Goal: Task Accomplishment & Management: Use online tool/utility

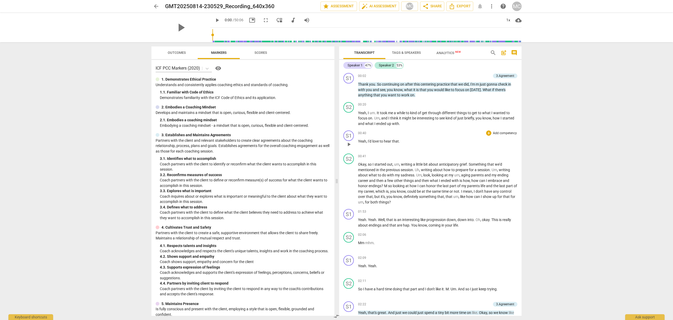
click at [501, 133] on p "Add competency" at bounding box center [504, 133] width 25 height 5
click at [521, 106] on b "2.Mindset" at bounding box center [522, 107] width 14 height 6
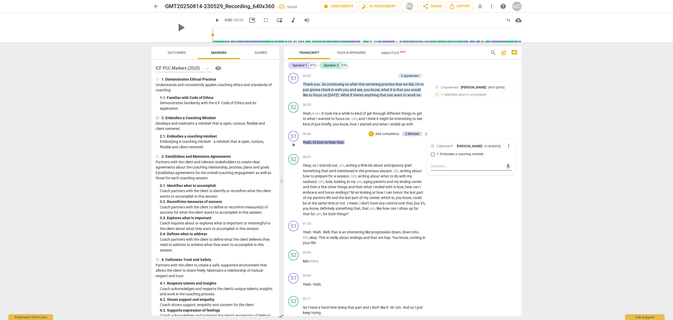
click at [432, 153] on input "1. Embodies a coaching mindset" at bounding box center [433, 154] width 8 height 6
checkbox input "true"
click at [387, 134] on p "Add competency" at bounding box center [387, 134] width 25 height 5
click at [405, 145] on b "6.Listening" at bounding box center [405, 144] width 16 height 6
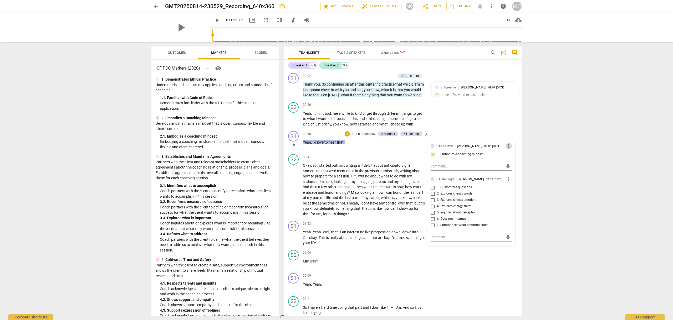
click at [507, 145] on span "more_vert" at bounding box center [509, 146] width 6 height 6
click at [516, 155] on li "Delete" at bounding box center [513, 156] width 18 height 10
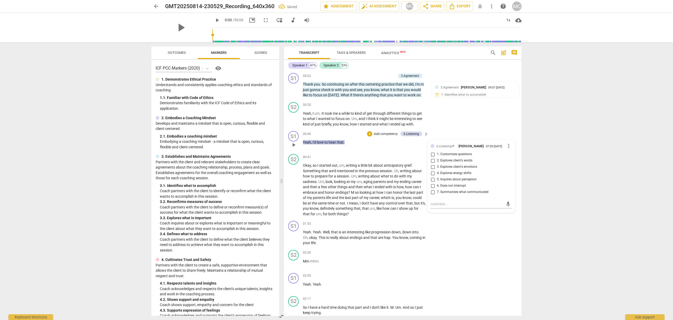
click at [385, 133] on p "Add competency" at bounding box center [385, 134] width 25 height 5
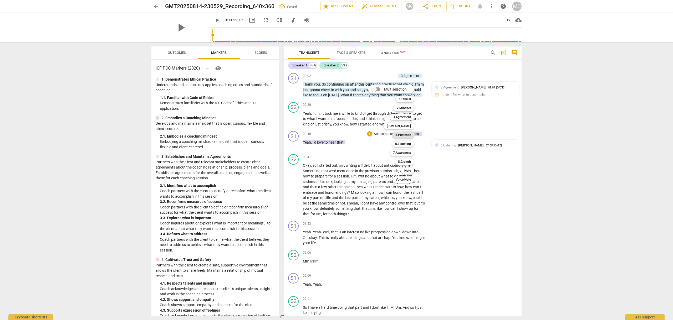
click at [402, 134] on b "5.Presence" at bounding box center [403, 135] width 16 height 6
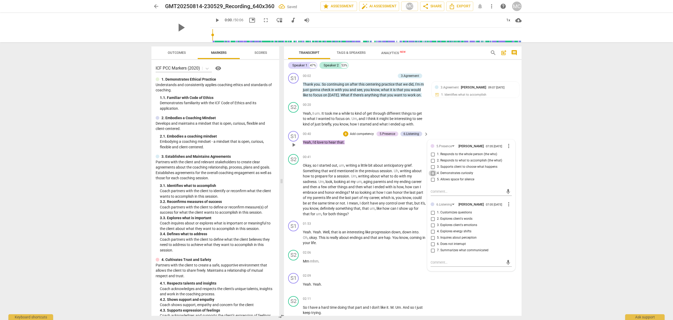
click at [432, 174] on input "4. Demonstrates curiosity" at bounding box center [433, 173] width 8 height 6
checkbox input "true"
click at [365, 150] on div "S1 play_arrow pause 00:40 + Add competency 5.Presence 6.Listening keyboard_arro…" at bounding box center [403, 140] width 238 height 23
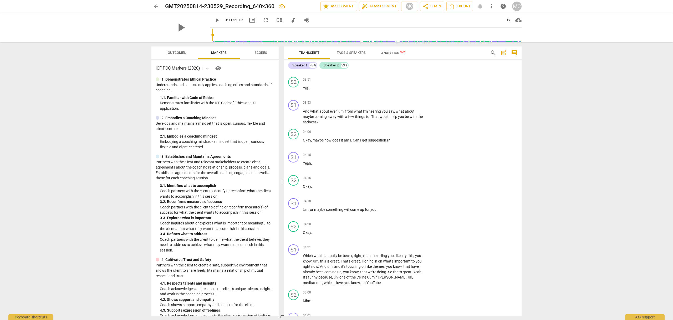
scroll to position [351, 0]
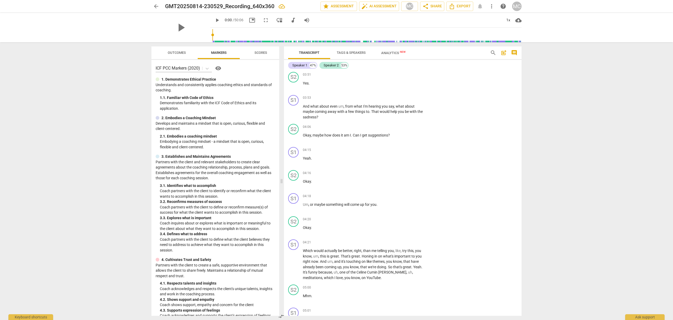
click at [485, 77] on div "S2 play_arrow pause 03:51 + Add competency keyboard_arrow_right Yes ." at bounding box center [403, 81] width 238 height 23
click at [413, 98] on p "Add competency" at bounding box center [409, 98] width 25 height 5
click at [430, 98] on b "5.Presence" at bounding box center [427, 99] width 16 height 6
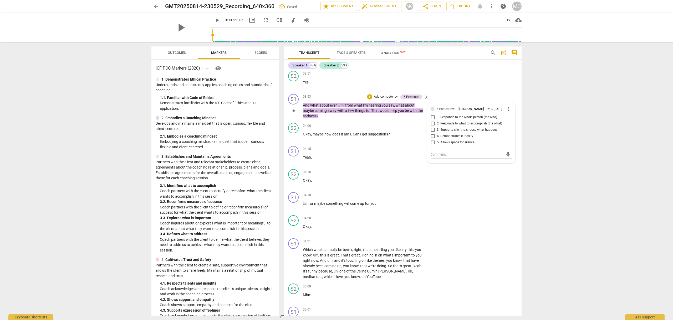
click at [384, 96] on p "Add competency" at bounding box center [385, 97] width 25 height 5
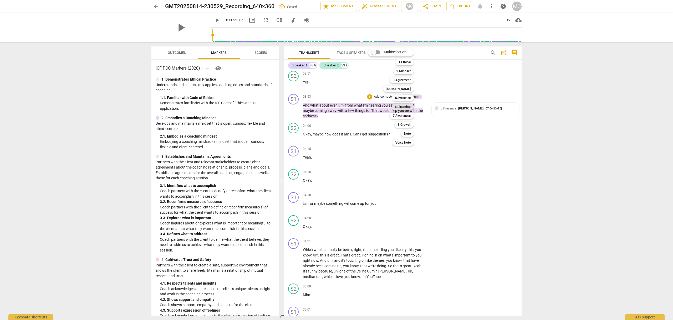
click at [406, 106] on b "6.Listening" at bounding box center [403, 107] width 16 height 6
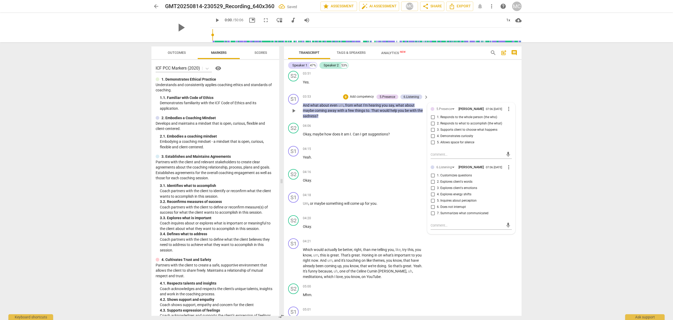
click at [358, 96] on p "Add competency" at bounding box center [361, 97] width 25 height 5
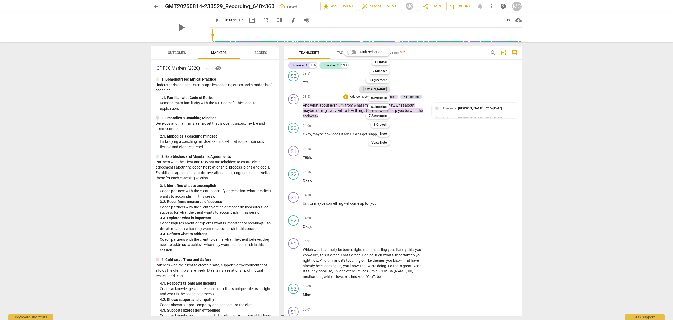
click at [382, 89] on b "[DOMAIN_NAME]" at bounding box center [375, 89] width 24 height 6
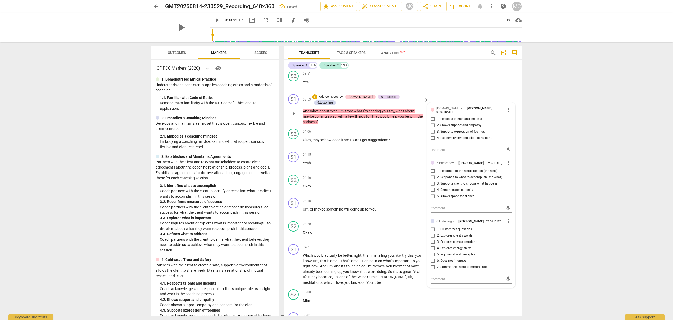
click at [343, 96] on p "Add competency" at bounding box center [330, 97] width 25 height 5
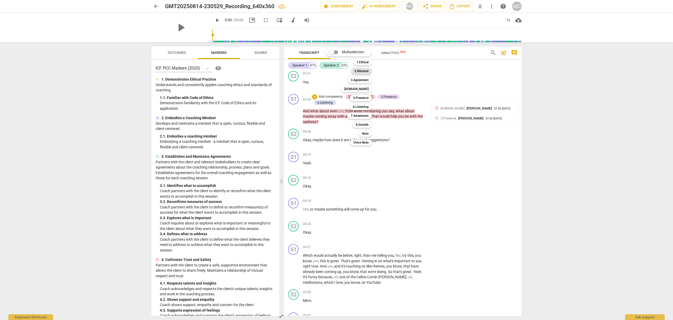
click at [363, 71] on b "2.Mindset" at bounding box center [361, 71] width 14 height 6
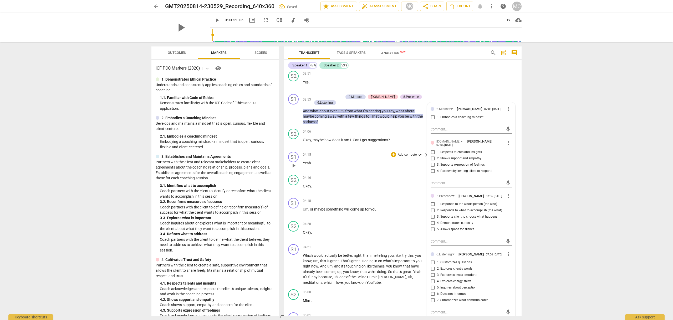
click at [374, 151] on div "S1 play_arrow pause 04:15 + Add competency keyboard_arrow_right Yeah ." at bounding box center [403, 161] width 238 height 23
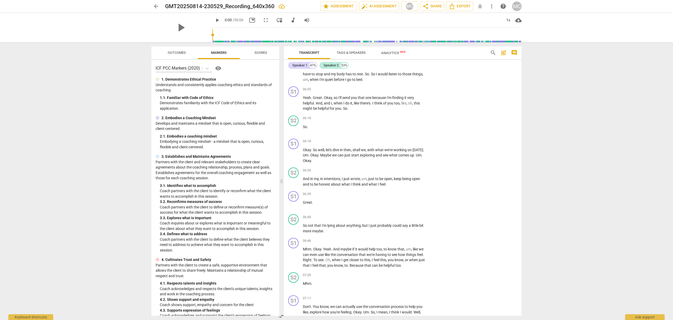
scroll to position [667, 0]
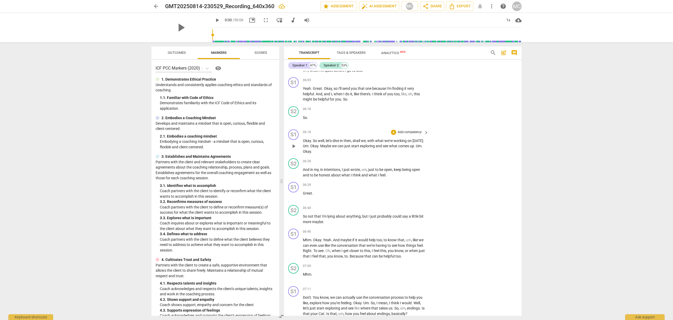
click at [406, 132] on p "Add competency" at bounding box center [409, 132] width 25 height 5
click at [428, 114] on b "3.Agreement" at bounding box center [426, 114] width 18 height 6
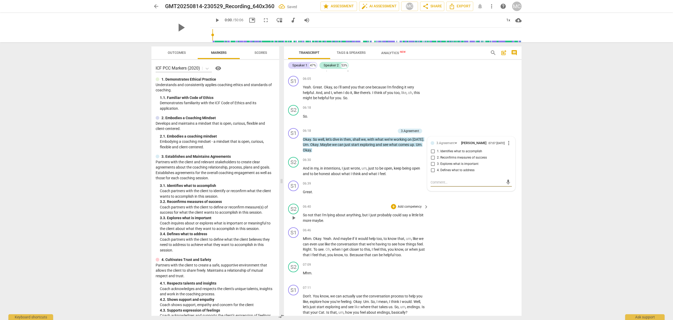
click at [462, 220] on div "S2 play_arrow pause 06:40 + Add competency keyboard_arrow_right So not that I'm…" at bounding box center [403, 214] width 238 height 24
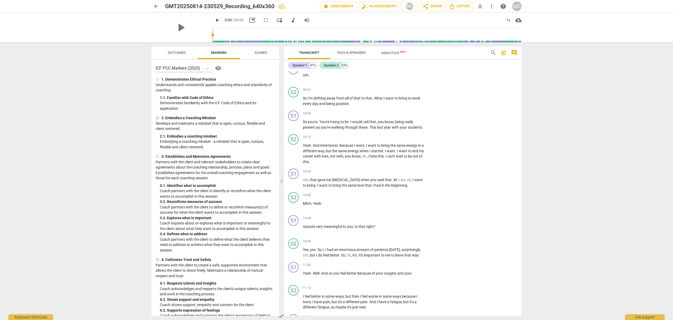
scroll to position [1097, 0]
click at [408, 173] on p "Add competency" at bounding box center [409, 170] width 25 height 5
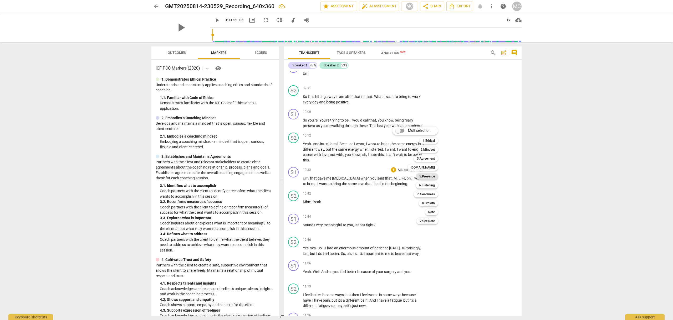
click at [434, 178] on b "5.Presence" at bounding box center [427, 177] width 16 height 6
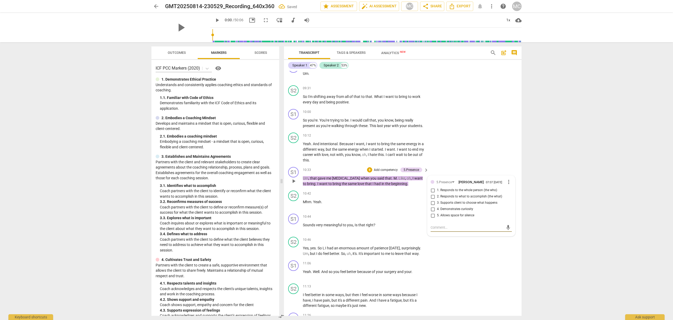
type textarea "B"
type textarea "Be"
type textarea "Bea"
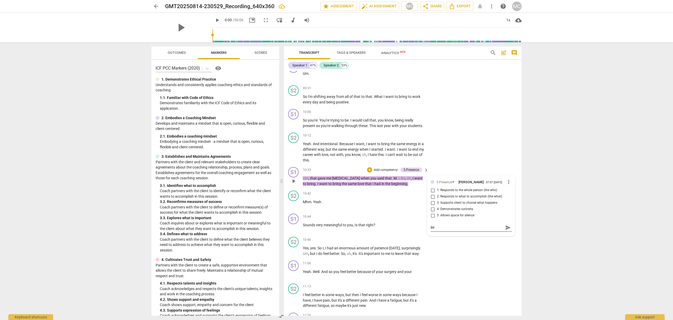
type textarea "Bea"
type textarea "Beau"
type textarea "Beaut"
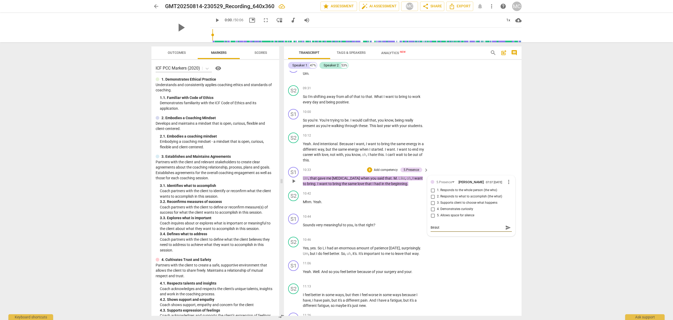
type textarea "Beauti"
type textarea "Beautif"
type textarea "Beautifu"
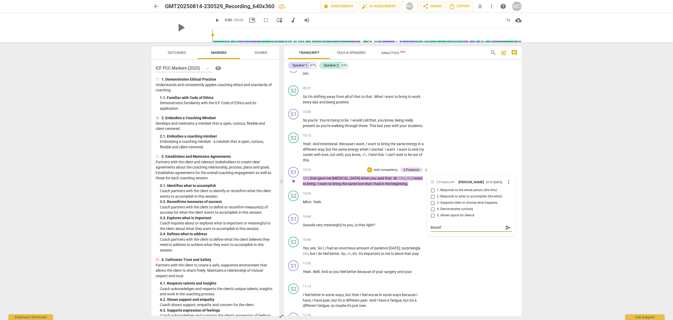
type textarea "Beautifu"
type textarea "Beautiful"
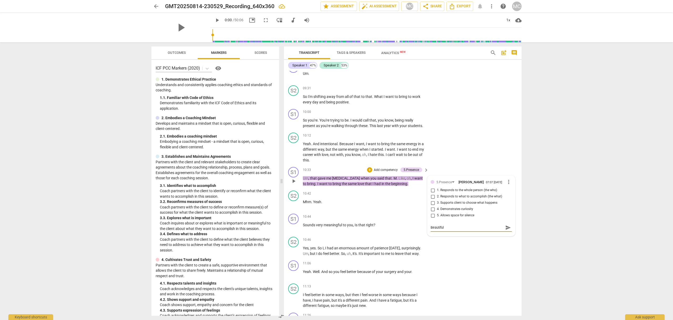
type textarea "Beautiful w"
type textarea "Beautiful wh"
type textarea "Beautiful why"
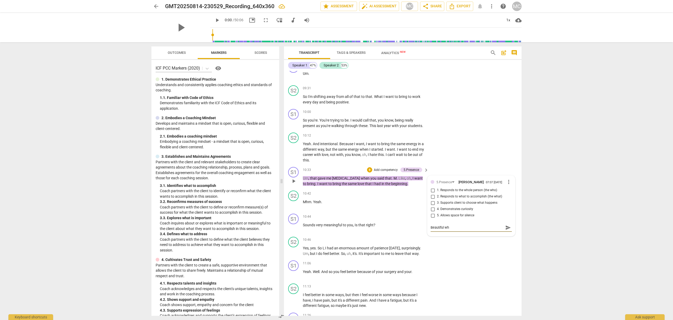
type textarea "Beautiful why"
type textarea "Beautiful why t"
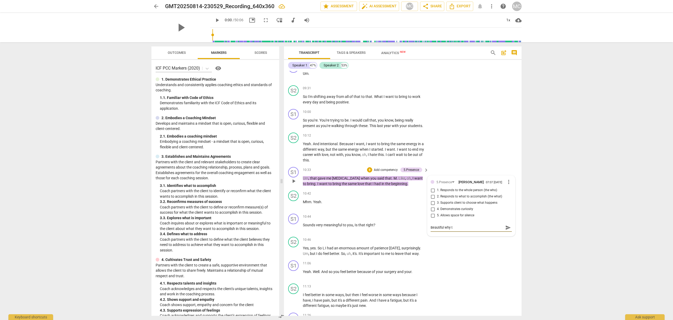
type textarea "Beautiful why to"
type textarea "Beautiful why to b"
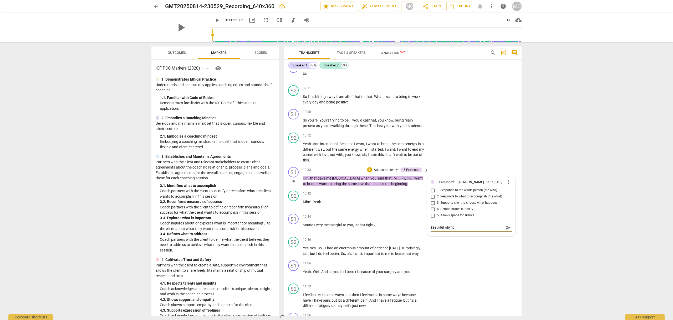
type textarea "Beautiful why to b"
type textarea "Beautiful why to be"
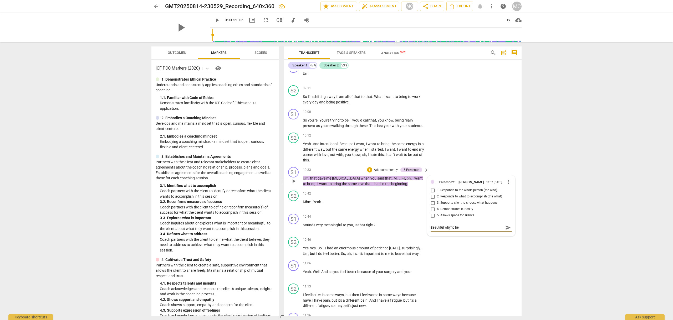
type textarea "Beautiful why to be p"
type textarea "Beautiful why to be pr"
type textarea "Beautiful why to be pre"
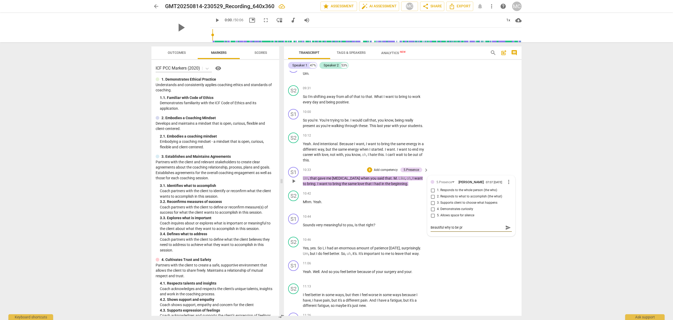
type textarea "Beautiful why to be pre"
type textarea "Beautiful why to be pres"
type textarea "Beautiful why to be prese"
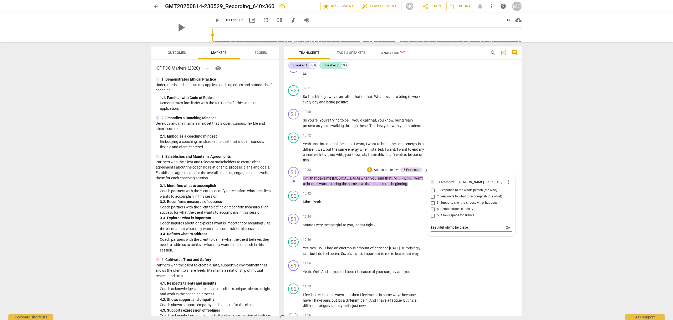
type textarea "Beautiful why to be presen"
type textarea "Beautiful why to be present"
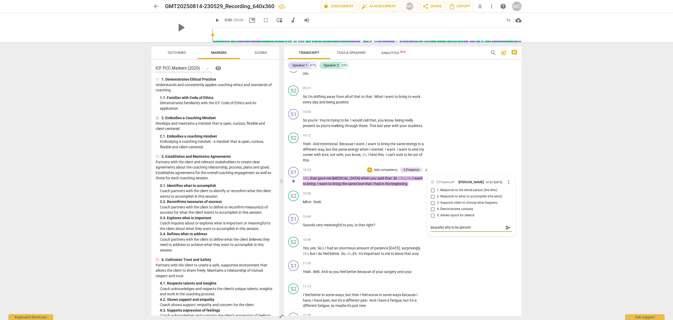
type textarea "Beautiful why to be present"
type textarea "Beautiful why to be present a"
type textarea "Beautiful why to be present an"
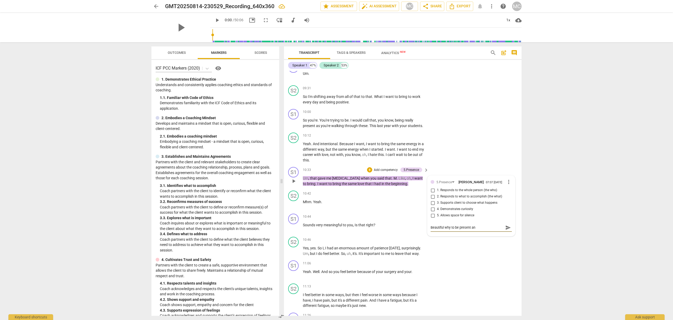
type textarea "Beautiful why to be present and"
type textarea "Beautiful why to be present and c"
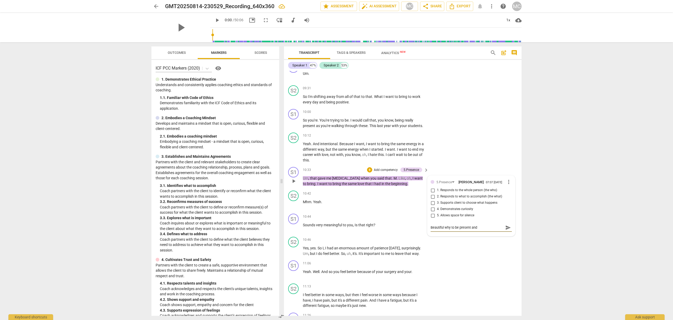
type textarea "Beautiful why to be present and c"
type textarea "Beautiful why to be present and co"
type textarea "Beautiful why to be present and con"
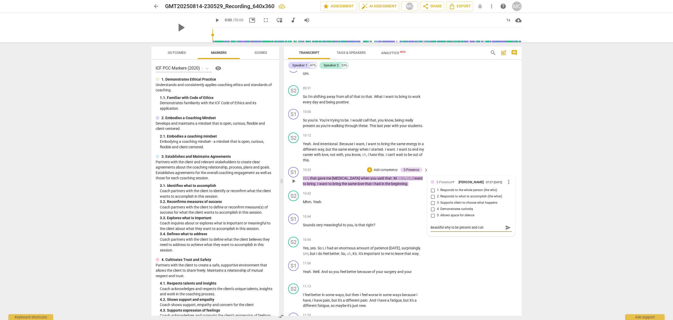
type textarea "Beautiful why to be present and conv"
type textarea "Beautiful why to be present and conve"
type textarea "Beautiful why to be present and conv"
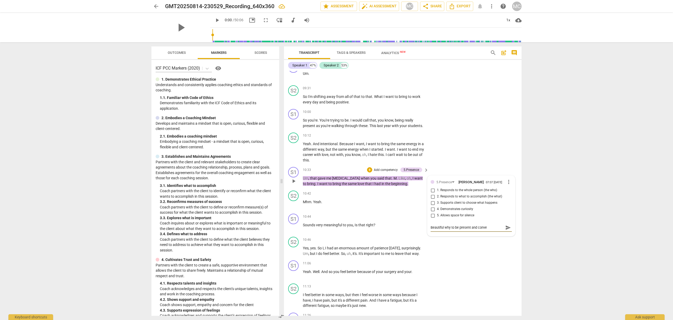
type textarea "Beautiful why to be present and conv"
type textarea "Beautiful why to be present and con"
type textarea "Beautiful why to be present and co"
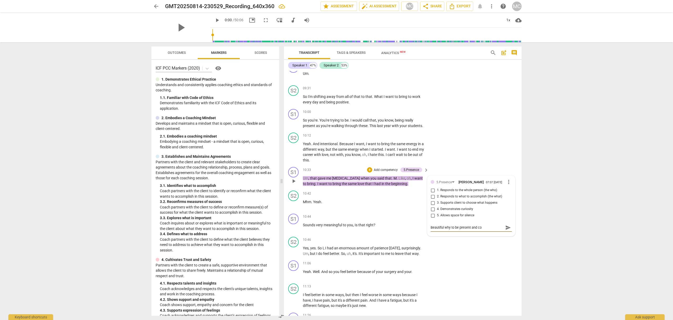
type textarea "Beautiful why to be present and c"
type textarea "Beautiful why to be present and"
type textarea "Beautiful why to be present and \"
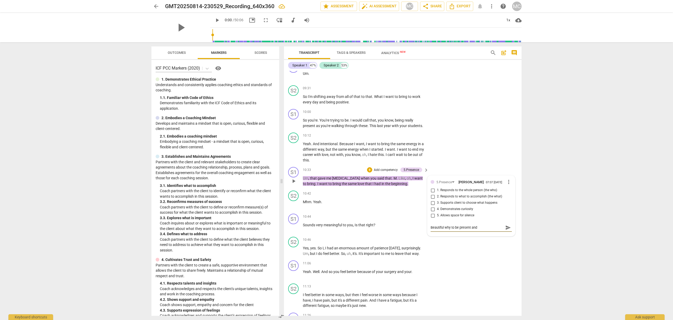
type textarea "Beautiful why to be present and \"
type textarea "Beautiful why to be present and \\"
type textarea "Beautiful why to be present and \"
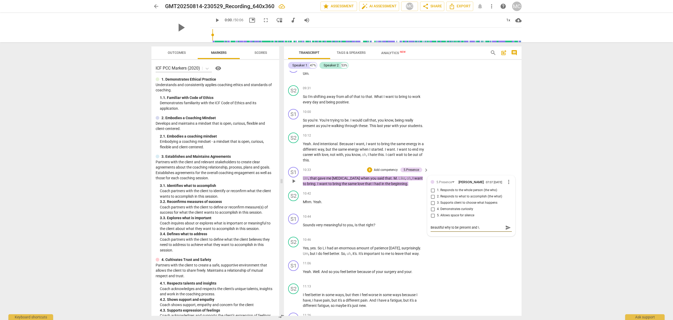
type textarea "Beautiful why to be present and"
type textarea "Beautiful why to be present an"
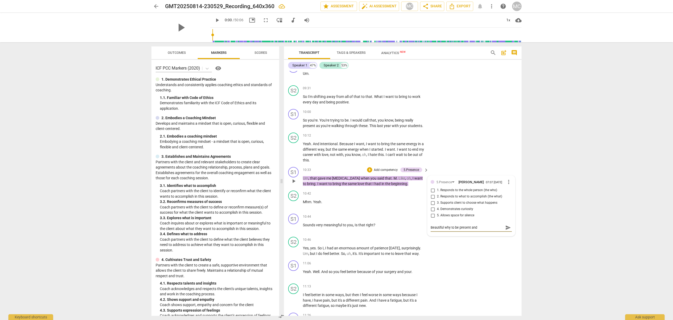
type textarea "Beautiful why to be present an"
type textarea "Beautiful why to be present a"
type textarea "Beautiful why to be present"
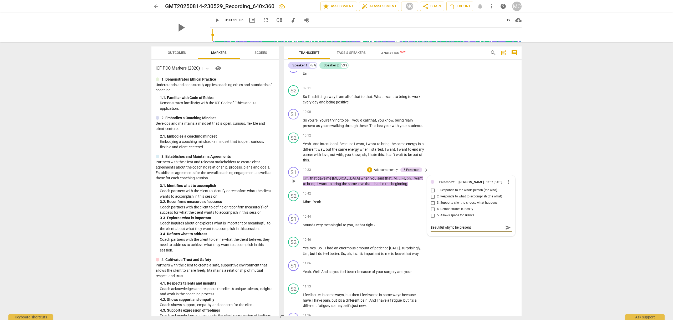
type textarea "Beautiful why to be present"
type textarea "Beautiful why to be present!"
click at [507, 231] on span "send" at bounding box center [508, 228] width 6 height 6
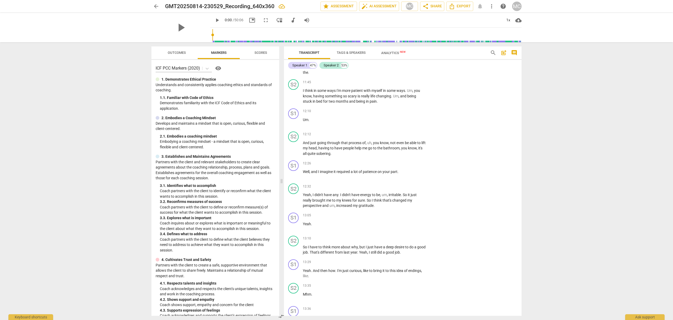
scroll to position [1360, 0]
click at [409, 165] on p "Add competency" at bounding box center [409, 163] width 25 height 5
click at [427, 167] on b "5.Presence" at bounding box center [427, 169] width 16 height 6
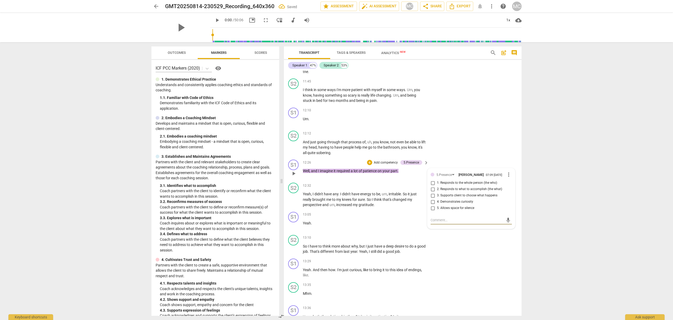
click at [383, 165] on p "Add competency" at bounding box center [385, 163] width 25 height 5
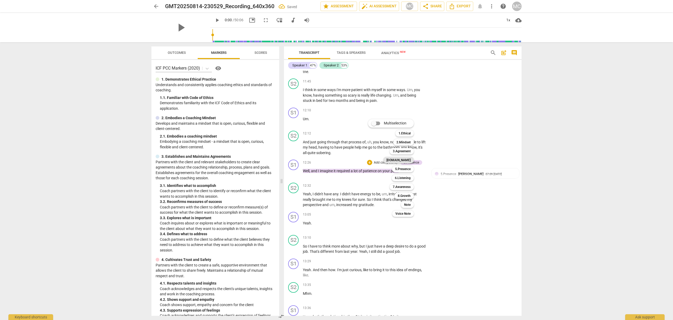
click at [409, 160] on b "[DOMAIN_NAME]" at bounding box center [398, 160] width 24 height 6
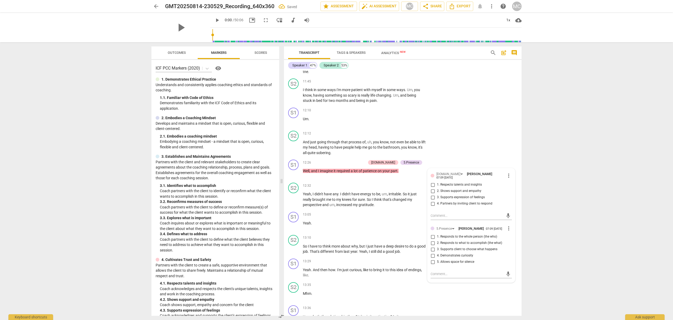
click at [470, 206] on span "4. Partners by inviting client to respond" at bounding box center [464, 204] width 55 height 5
click at [437, 206] on input "4. Partners by inviting client to respond" at bounding box center [433, 204] width 8 height 6
checkbox input "true"
click at [417, 210] on div "S2 play_arrow pause 12:32 + Add competency keyboard_arrow_right Yeah , I didn't…" at bounding box center [403, 195] width 238 height 29
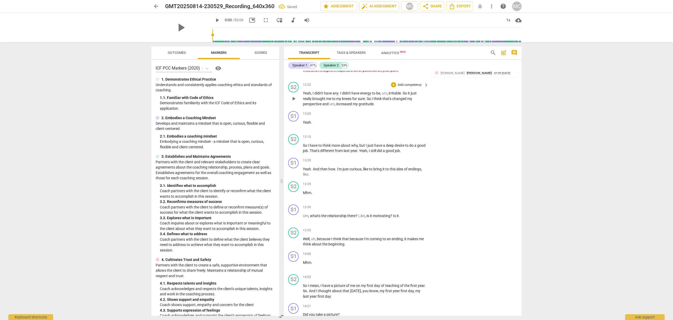
scroll to position [1467, 0]
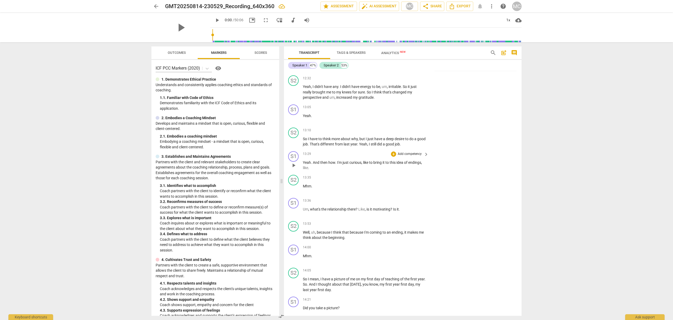
click at [406, 157] on p "Add competency" at bounding box center [409, 154] width 25 height 5
click at [431, 159] on b "5.Presence" at bounding box center [427, 160] width 16 height 6
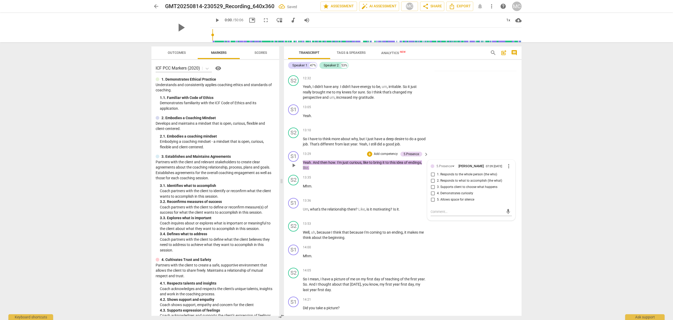
click at [380, 157] on p "Add competency" at bounding box center [385, 154] width 25 height 5
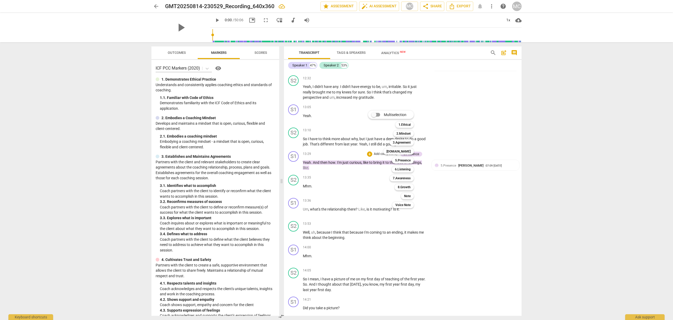
click at [469, 259] on div at bounding box center [336, 160] width 673 height 320
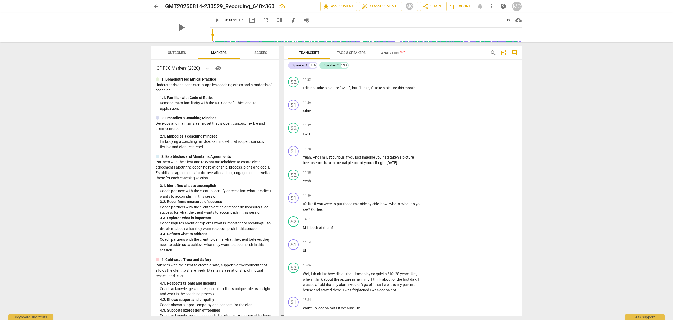
scroll to position [1711, 0]
click at [411, 151] on p "Add competency" at bounding box center [409, 148] width 25 height 5
click at [431, 153] on b "5.Presence" at bounding box center [427, 155] width 16 height 6
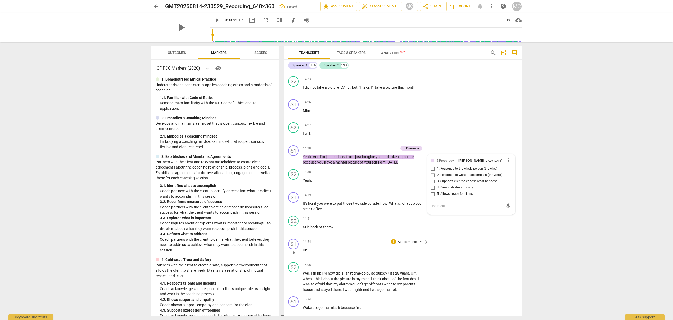
click at [503, 244] on div "S1 play_arrow pause 14:54 + Add competency keyboard_arrow_right Uh ." at bounding box center [403, 248] width 238 height 23
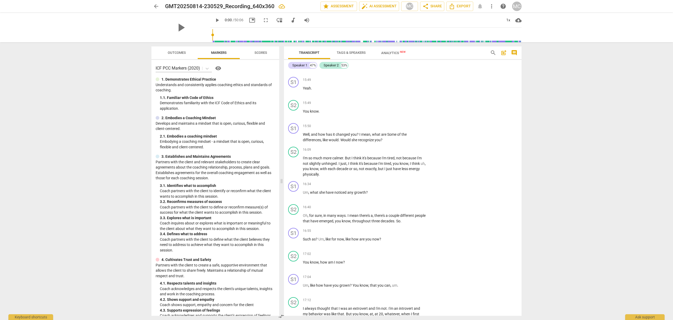
scroll to position [2071, 0]
click at [412, 177] on p "I'm so much more calmer . But I think it's because I'm tired , not because I'm …" at bounding box center [364, 166] width 123 height 22
click at [412, 179] on div "S2 play_arrow pause 16:09 + Add competency keyboard_arrow_right I'm so much mor…" at bounding box center [403, 161] width 238 height 34
click at [408, 152] on p "Add competency" at bounding box center [409, 149] width 25 height 5
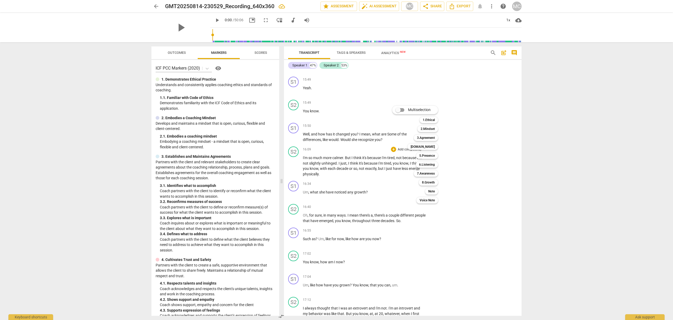
click at [463, 144] on div at bounding box center [336, 160] width 673 height 320
click at [403, 129] on p "Add competency" at bounding box center [409, 126] width 25 height 5
click at [428, 132] on b "5.Presence" at bounding box center [427, 132] width 16 height 6
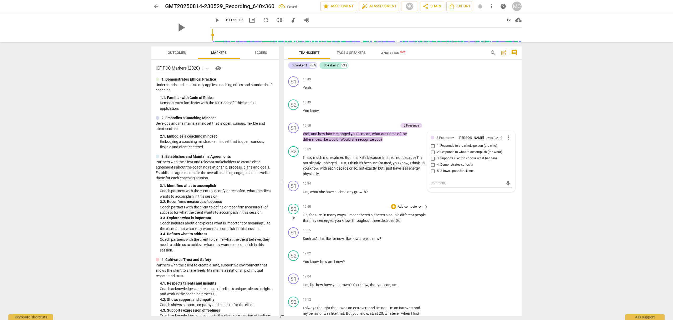
click at [458, 226] on div "S2 play_arrow pause 16:40 + Add competency keyboard_arrow_right Oh , for sure ,…" at bounding box center [403, 214] width 238 height 24
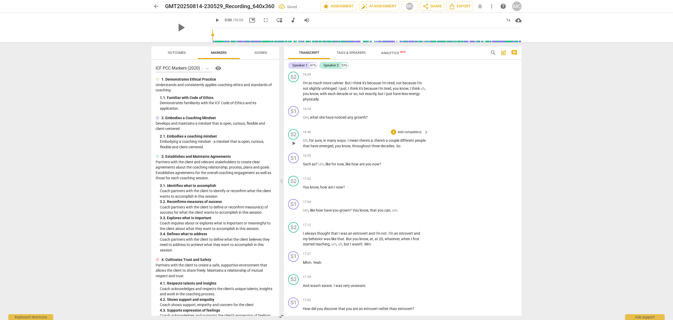
scroll to position [2147, 0]
click at [408, 110] on p "Add competency" at bounding box center [409, 108] width 25 height 5
click at [427, 114] on b "5.Presence" at bounding box center [427, 114] width 16 height 6
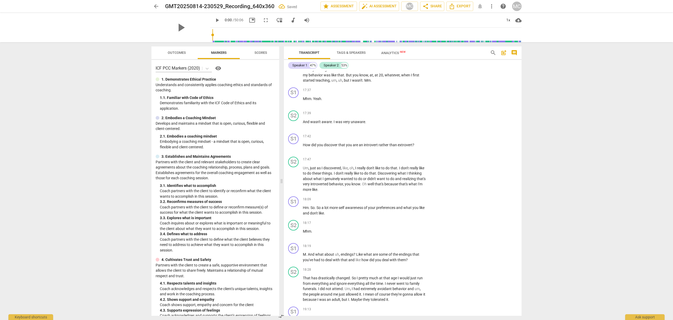
scroll to position [2310, 0]
click at [408, 138] on p "Add competency" at bounding box center [409, 135] width 25 height 5
click at [427, 142] on b "5.Presence" at bounding box center [427, 142] width 16 height 6
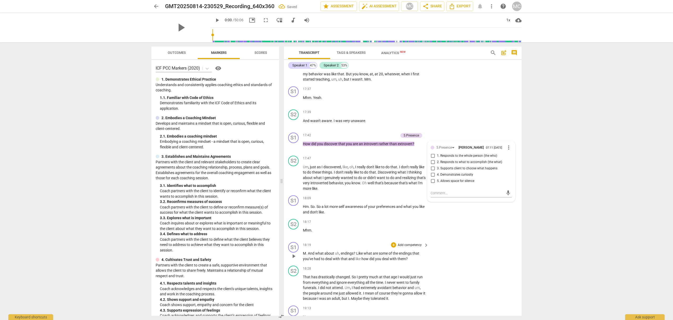
click at [483, 252] on div "S1 play_arrow pause 18:19 + Add competency keyboard_arrow_right M . And what ab…" at bounding box center [403, 252] width 238 height 24
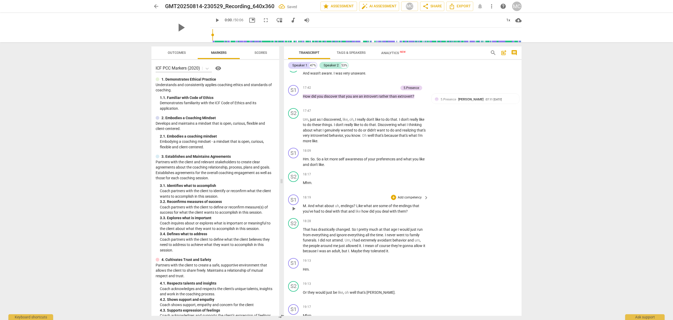
scroll to position [2358, 0]
click at [414, 153] on p "Add competency" at bounding box center [409, 151] width 25 height 5
click at [433, 157] on b "5.Presence" at bounding box center [427, 157] width 16 height 6
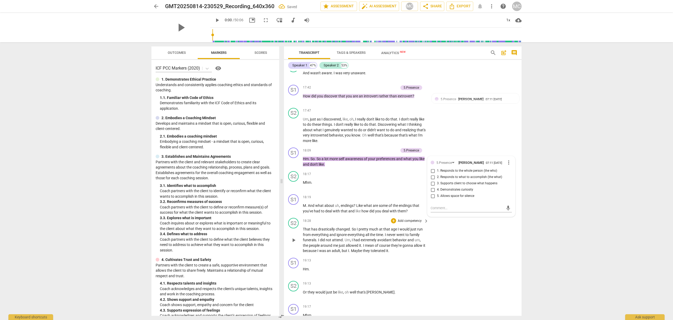
click at [484, 241] on div "S2 play_arrow pause 18:28 + Add competency keyboard_arrow_right That has drasti…" at bounding box center [403, 236] width 238 height 40
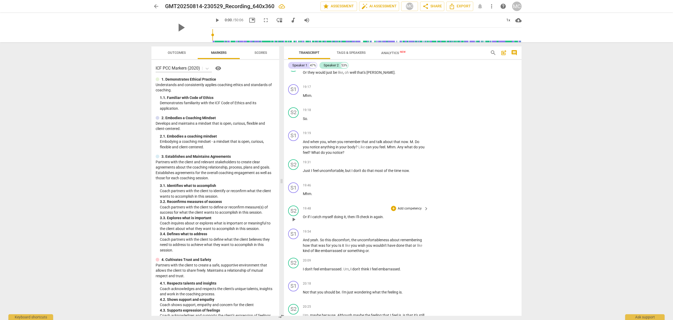
scroll to position [2579, 0]
click at [415, 135] on p "Add competency" at bounding box center [409, 132] width 25 height 5
click at [430, 138] on b "5.Presence" at bounding box center [427, 139] width 16 height 6
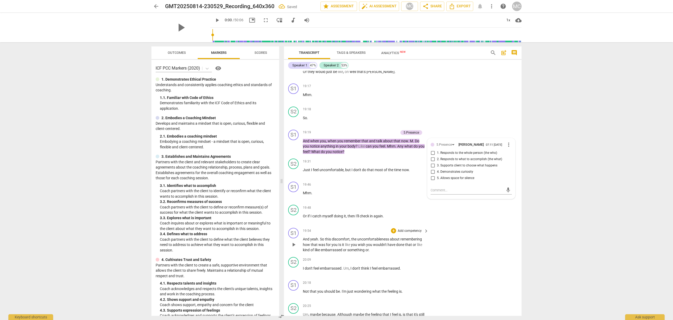
click at [410, 234] on p "Add competency" at bounding box center [409, 231] width 25 height 5
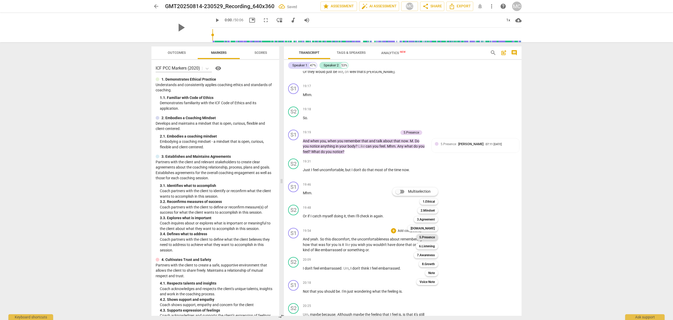
click at [427, 236] on b "5.Presence" at bounding box center [427, 238] width 16 height 6
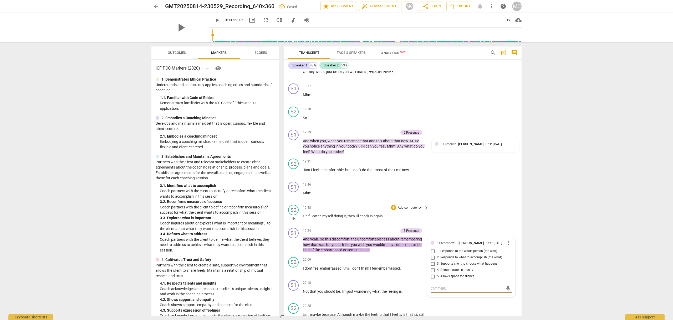
click at [477, 212] on div "S2 play_arrow pause 19:48 + Add competency keyboard_arrow_right Or if I catch m…" at bounding box center [403, 214] width 238 height 23
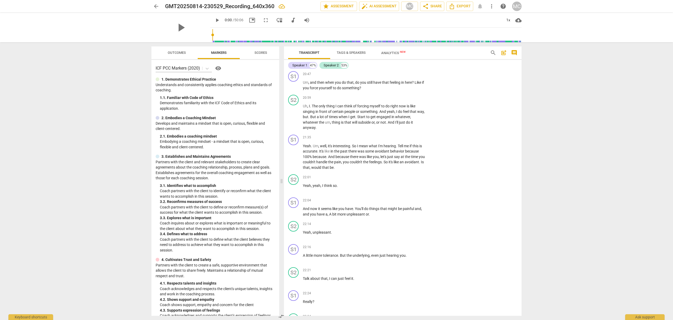
scroll to position [2841, 0]
click at [409, 76] on p "Add competency" at bounding box center [409, 73] width 25 height 5
click at [432, 78] on b "5.Presence" at bounding box center [427, 80] width 16 height 6
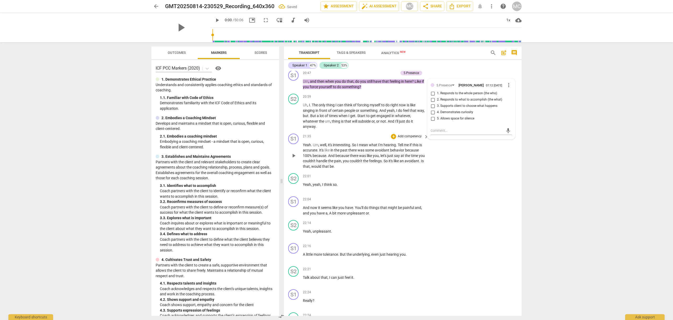
click at [472, 167] on div "S1 play_arrow pause 21:35 + Add competency keyboard_arrow_right Yeah . Um , wel…" at bounding box center [403, 152] width 238 height 40
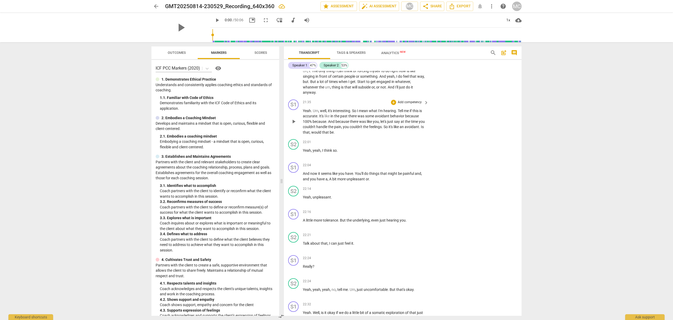
scroll to position [2877, 0]
click at [406, 104] on p "Add competency" at bounding box center [409, 101] width 25 height 5
click at [429, 106] on b "5.Presence" at bounding box center [427, 107] width 16 height 6
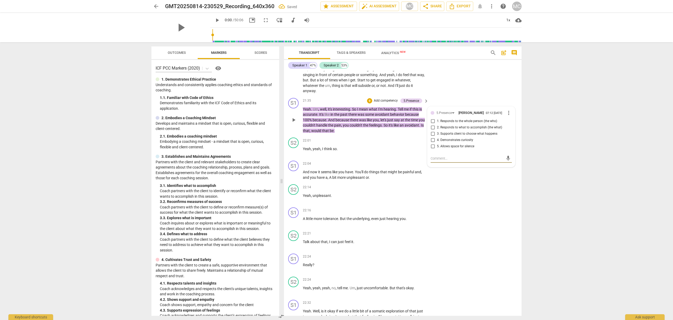
click at [388, 103] on p "Add competency" at bounding box center [385, 101] width 25 height 5
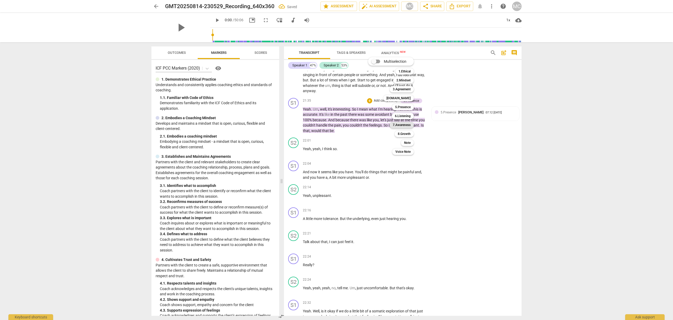
click at [405, 124] on b "7.Awareness" at bounding box center [402, 125] width 18 height 6
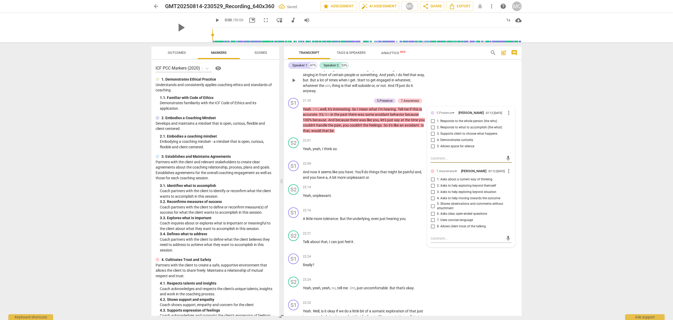
click at [442, 92] on div "S2 play_arrow pause 20:59 + Add competency keyboard_arrow_right Uh , I . The on…" at bounding box center [403, 76] width 238 height 40
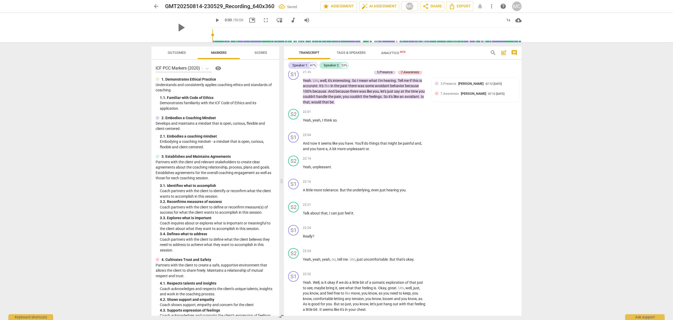
scroll to position [2908, 0]
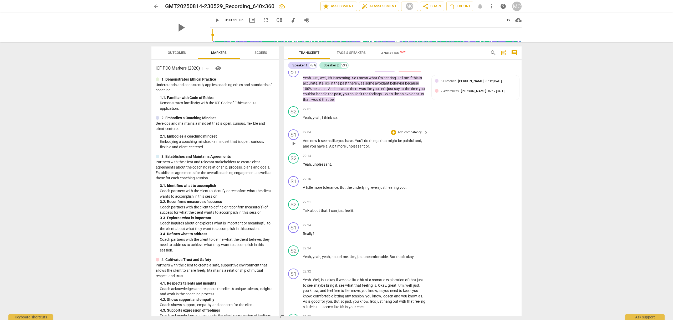
click at [406, 135] on p "Add competency" at bounding box center [409, 132] width 25 height 5
click at [436, 138] on div "5.Presence" at bounding box center [427, 139] width 22 height 6
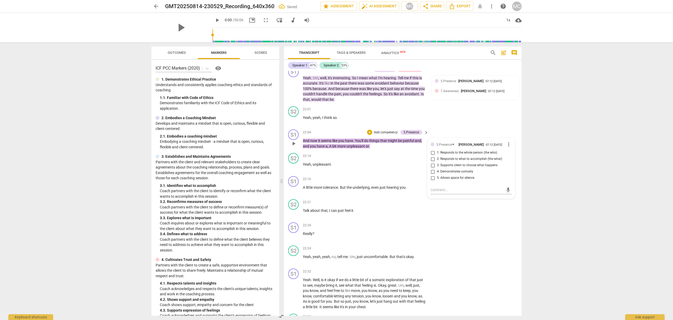
click at [384, 135] on p "Add competency" at bounding box center [385, 132] width 25 height 5
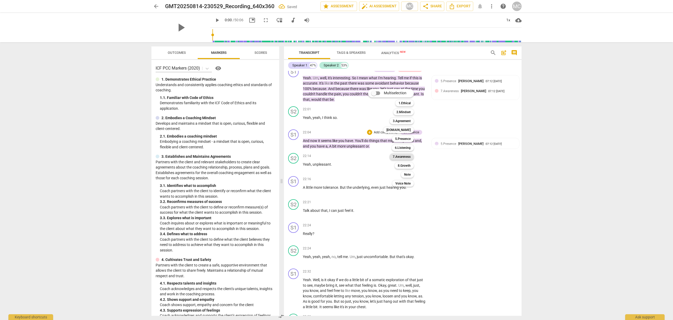
click at [406, 156] on b "7.Awareness" at bounding box center [402, 157] width 18 height 6
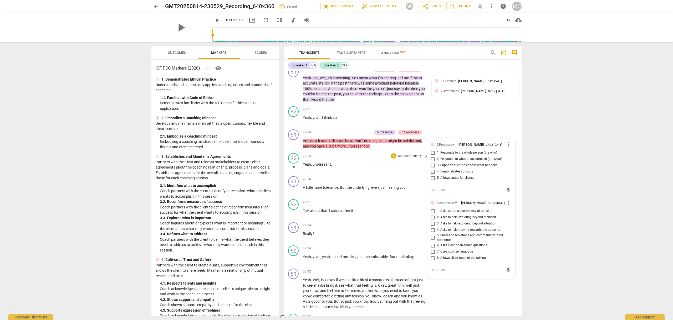
click at [363, 167] on p "Yeah , unpleasant ." at bounding box center [364, 165] width 123 height 6
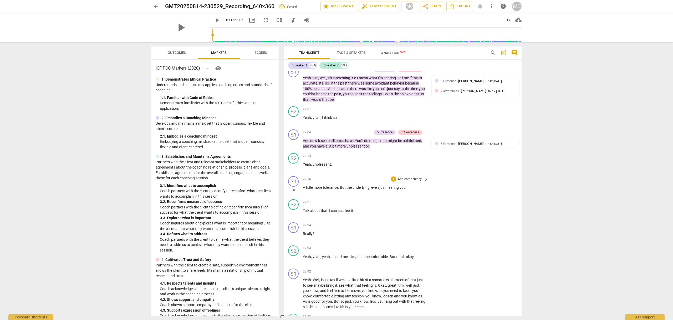
click at [411, 182] on p "Add competency" at bounding box center [409, 179] width 25 height 5
click at [431, 186] on b "5.Presence" at bounding box center [427, 186] width 16 height 6
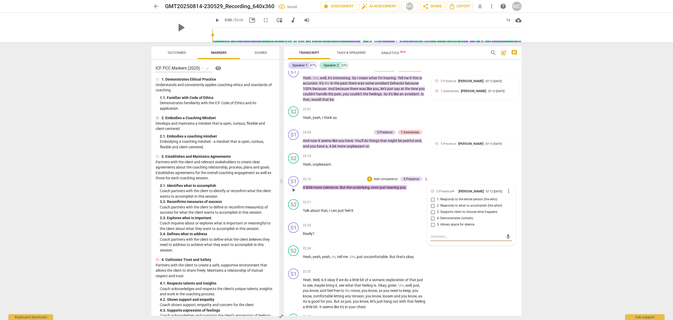
click at [382, 182] on p "Add competency" at bounding box center [385, 179] width 25 height 5
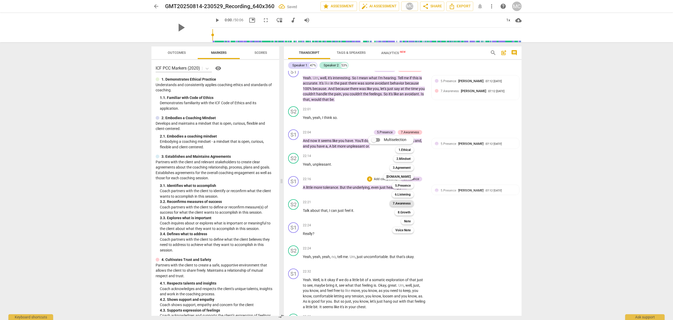
click at [406, 204] on b "7.Awareness" at bounding box center [402, 204] width 18 height 6
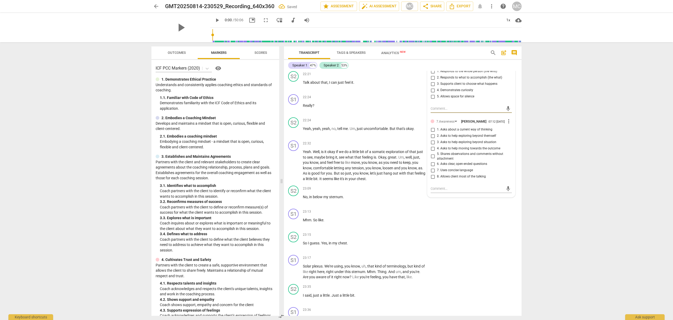
scroll to position [3049, 0]
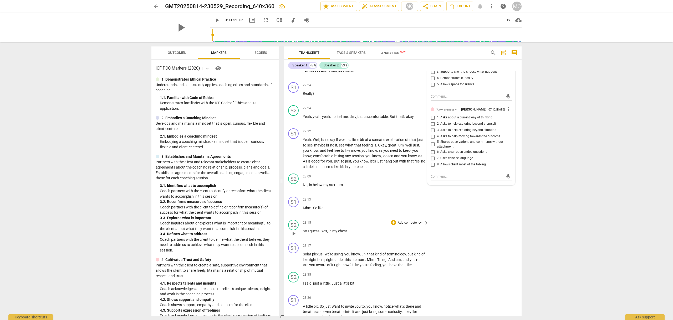
click at [499, 227] on div "S2 play_arrow pause 23:15 + Add competency keyboard_arrow_right So I guess . Ye…" at bounding box center [403, 229] width 238 height 23
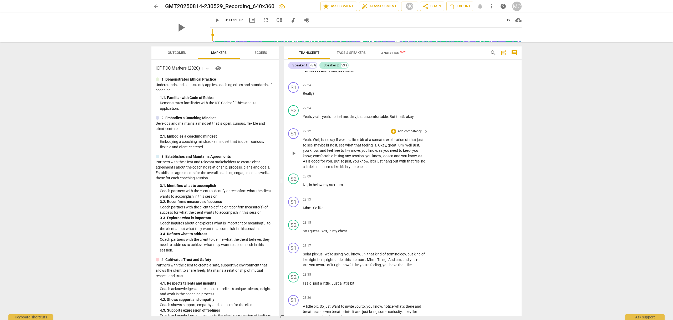
click at [406, 134] on p "Add competency" at bounding box center [409, 131] width 25 height 5
click at [429, 136] on b "5.Presence" at bounding box center [427, 138] width 16 height 6
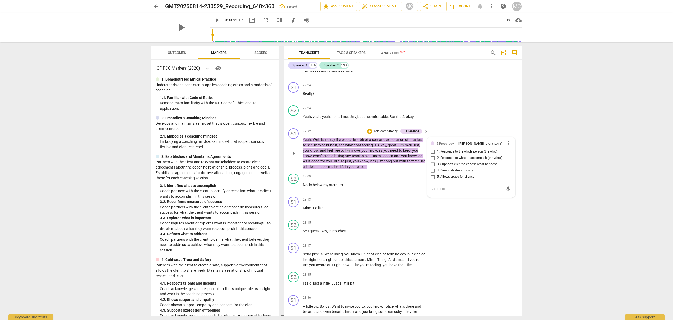
click at [387, 134] on p "Add competency" at bounding box center [385, 131] width 25 height 5
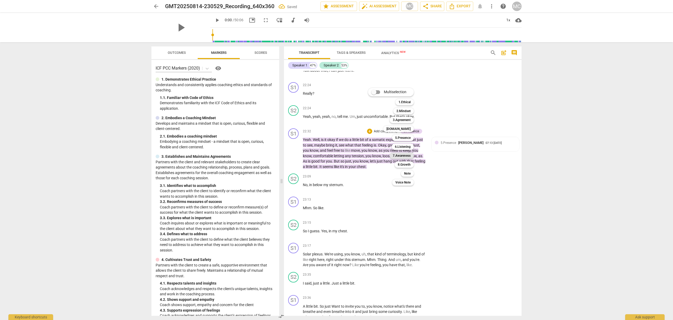
click at [406, 155] on b "7.Awareness" at bounding box center [402, 156] width 18 height 6
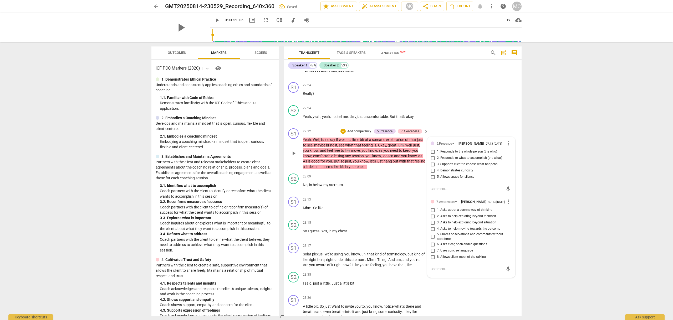
click at [361, 134] on p "Add competency" at bounding box center [359, 131] width 25 height 5
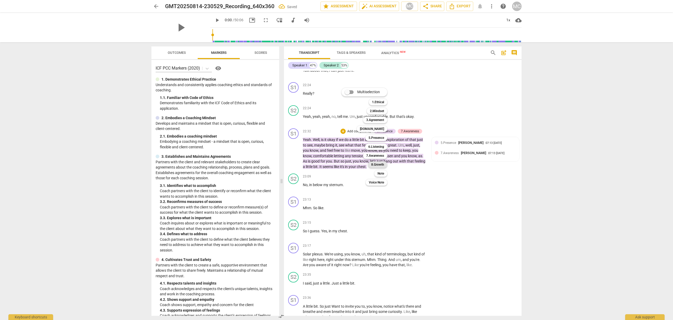
click at [381, 164] on b "8.Growth" at bounding box center [377, 165] width 13 height 6
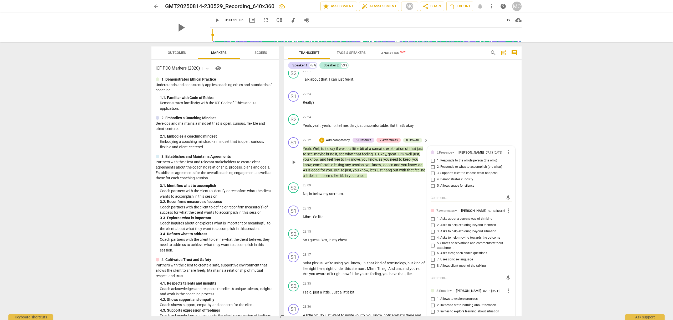
scroll to position [3033, 0]
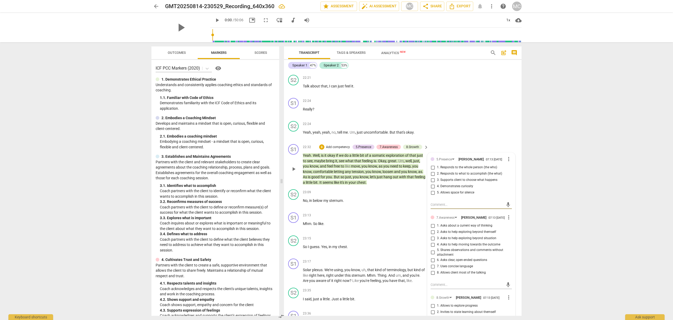
click at [339, 150] on p "Add competency" at bounding box center [337, 147] width 25 height 5
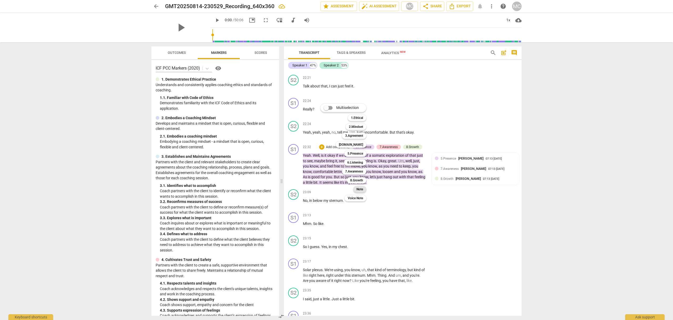
click at [363, 188] on b "Note" at bounding box center [359, 189] width 7 height 6
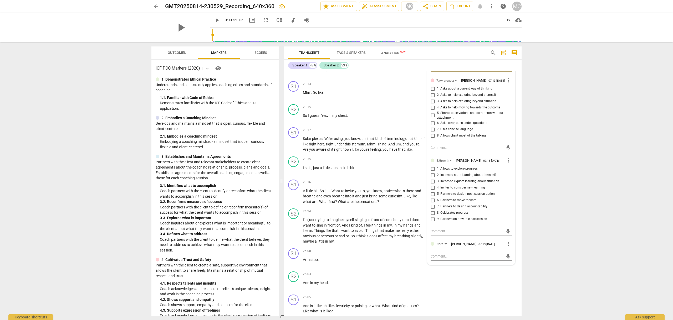
scroll to position [3173, 0]
click at [441, 257] on textarea at bounding box center [467, 254] width 73 height 5
type textarea "Y"
type textarea "Ye"
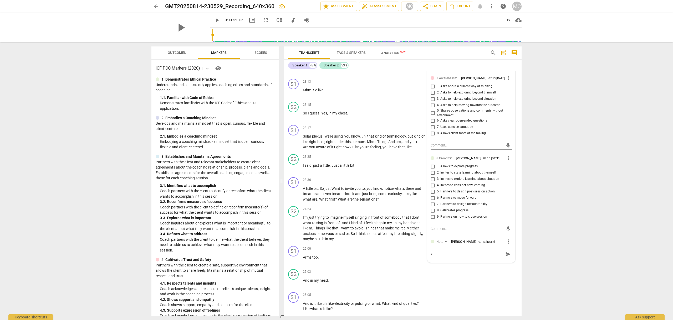
type textarea "Ye"
type textarea "Yes"
type textarea "Yes!"
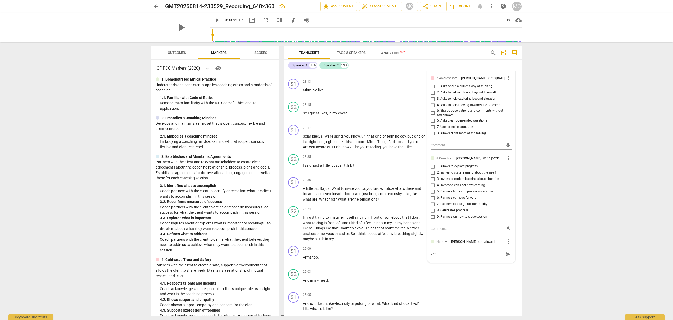
type textarea "Yes!"
type textarea "Yes! Y"
type textarea "Yes! Yo"
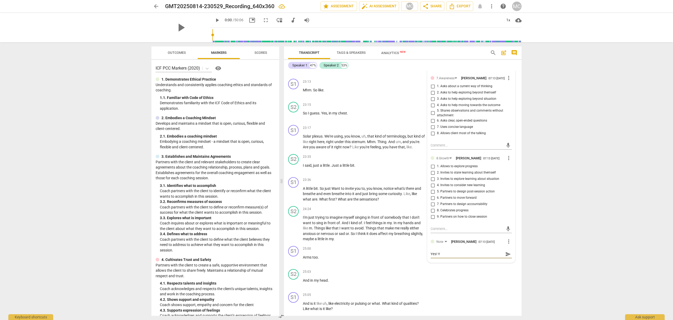
type textarea "Yes! Yo"
type textarea "Yes! You"
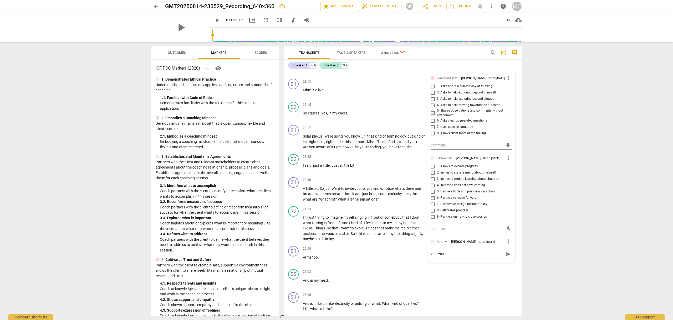
type textarea "Yes! You l"
type textarea "Yes! You le"
type textarea "Yes! You led"
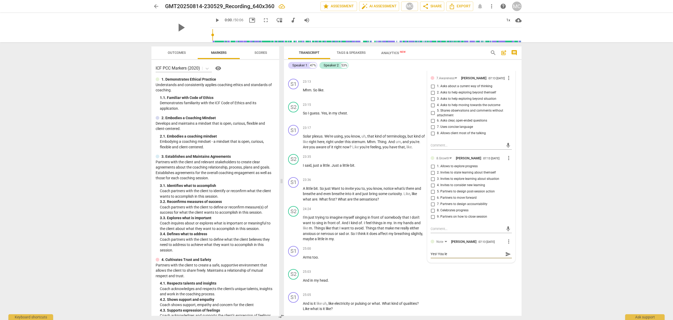
type textarea "Yes! You led"
type textarea "Yes! You led t"
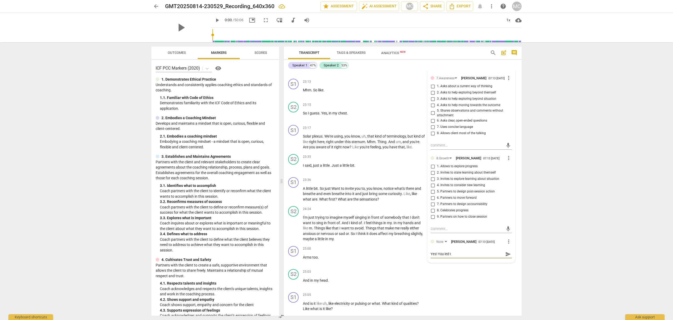
type textarea "Yes! You led th"
type textarea "Yes! You led t"
type textarea "Yes! You led"
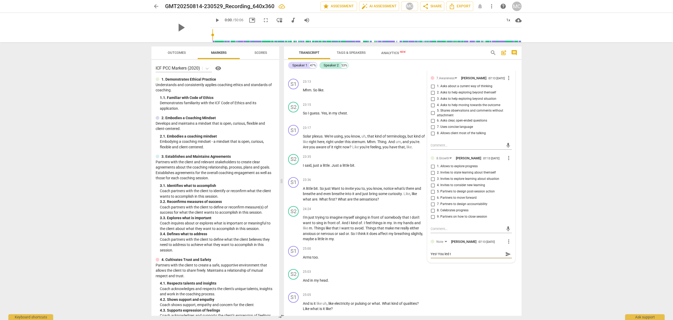
type textarea "Yes! You led"
type textarea "Yes! You led G"
type textarea "Yes! You led Ga"
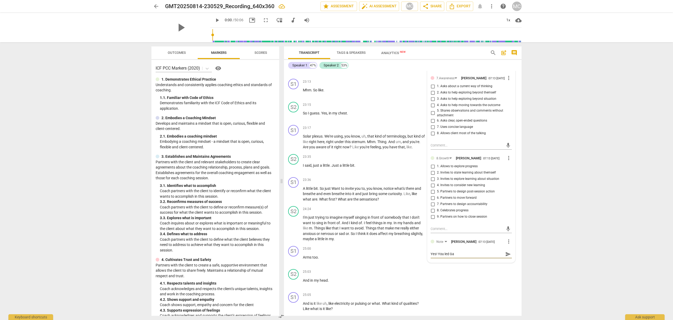
type textarea "Yes! You led [DEMOGRAPHIC_DATA]"
type textarea "Yes! You led [PERSON_NAME]"
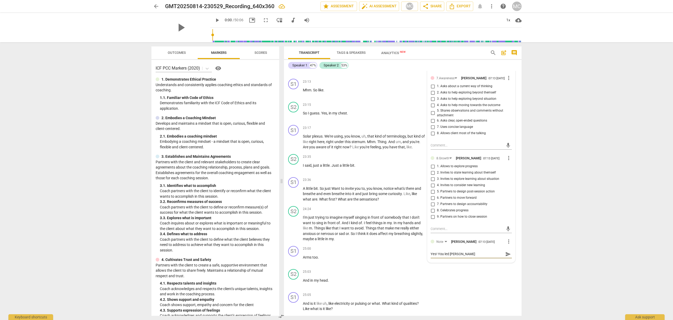
type textarea "Yes! You led [PERSON_NAME]"
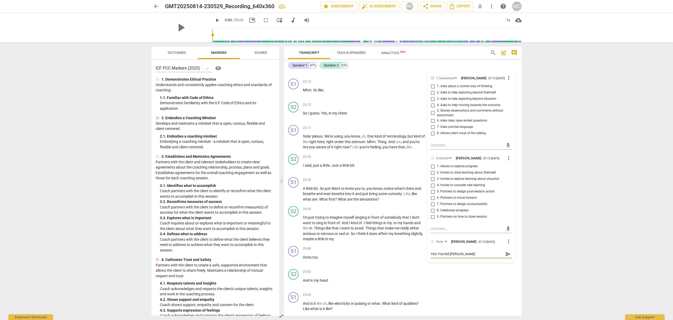
type textarea "Yes! You led [PERSON_NAME] to"
type textarea "Yes! You led [PERSON_NAME] to t"
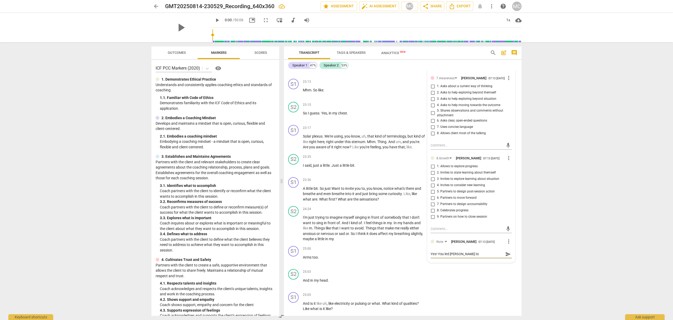
type textarea "Yes! You led [PERSON_NAME] to t"
type textarea "Yes! You led [PERSON_NAME] to th"
type textarea "Yes! You led [PERSON_NAME] to thi"
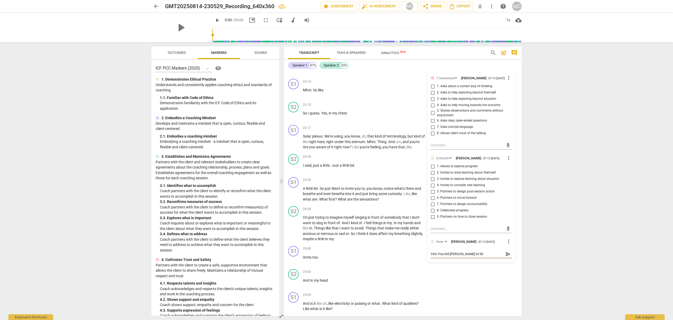
type textarea "Yes! You led [PERSON_NAME] to this"
type textarea "Yes! You led [PERSON_NAME] to this e"
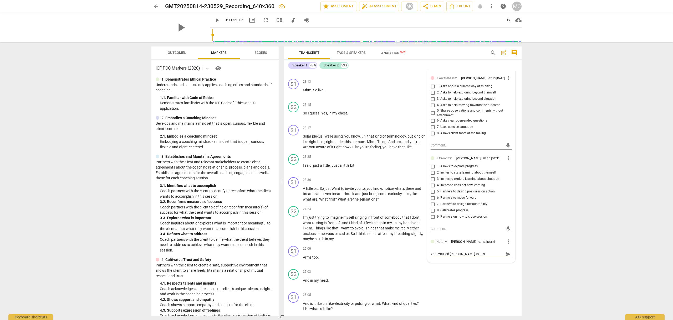
type textarea "Yes! You led [PERSON_NAME] to this e"
type textarea "Yes! You led [PERSON_NAME] to this ex"
type textarea "Yes! You led [PERSON_NAME] to this exa"
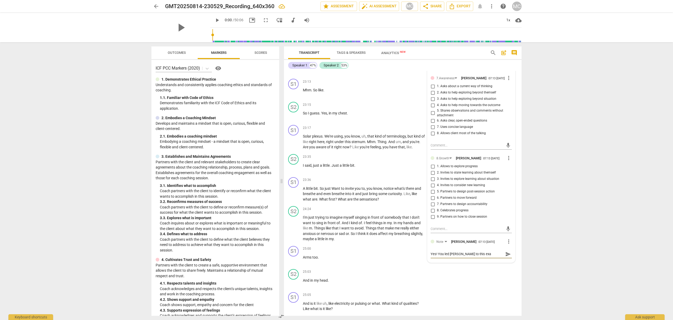
type textarea "Yes! You led [PERSON_NAME] to this exac"
type textarea "Yes! You led [PERSON_NAME] to this exact"
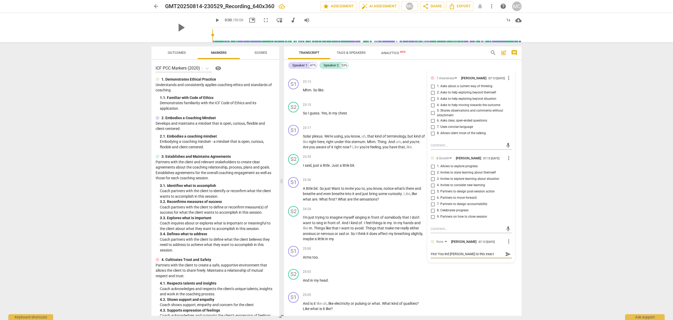
type textarea "Yes! You led [PERSON_NAME] to this exact"
type textarea "Yes! You led [PERSON_NAME] to this exact m"
type textarea "Yes! You led [PERSON_NAME] to this exact mo"
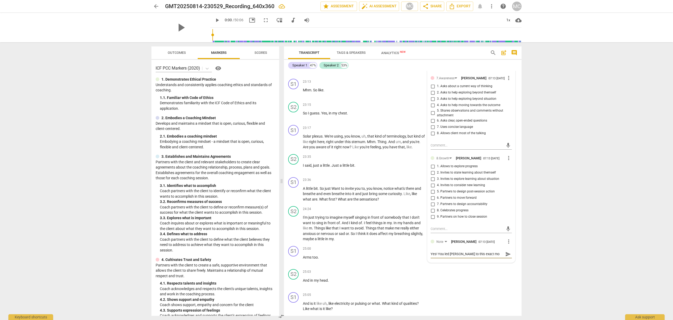
type textarea "Yes! You led [PERSON_NAME] to this exact mom"
type textarea "Yes! You led [PERSON_NAME] to this exact mome"
type textarea "Yes! You led [PERSON_NAME] to this exact momen"
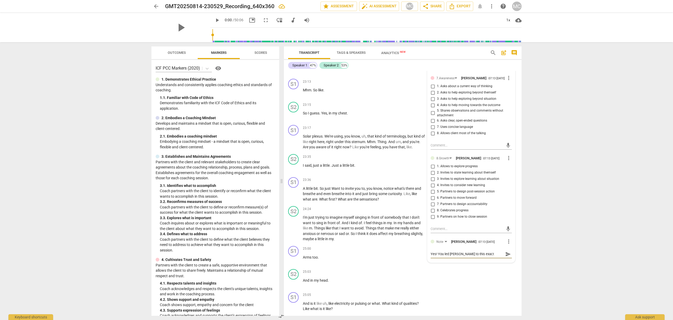
type textarea "Yes! You led [PERSON_NAME] to this exact momen"
type textarea "Yes! You led [PERSON_NAME] to this exact moment"
type textarea "Yes! You led [PERSON_NAME] to this exact moment!"
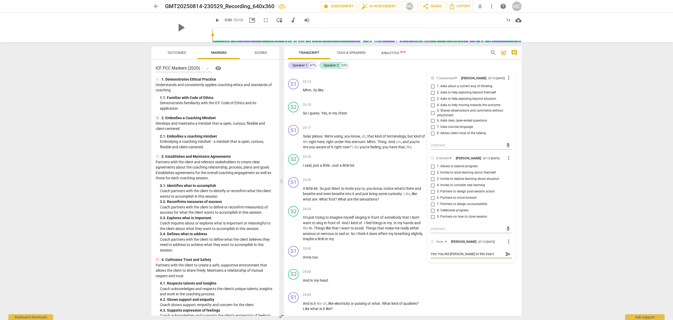
click at [507, 257] on span "send" at bounding box center [508, 255] width 6 height 6
click at [502, 287] on div "S2 play_arrow pause 25:03 + Add competency keyboard_arrow_right And in my head ." at bounding box center [403, 278] width 238 height 23
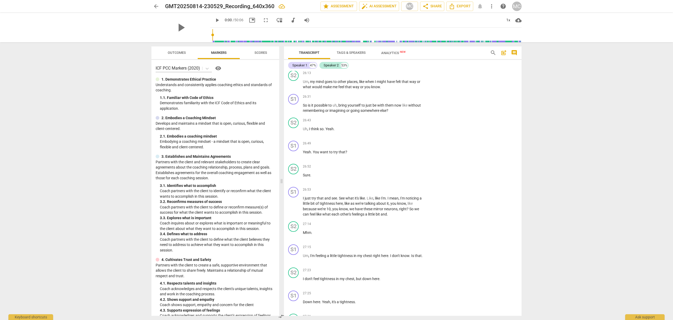
scroll to position [3512, 0]
click at [412, 192] on p "Add competency" at bounding box center [409, 189] width 25 height 5
click at [424, 196] on b "5.Presence" at bounding box center [427, 196] width 16 height 6
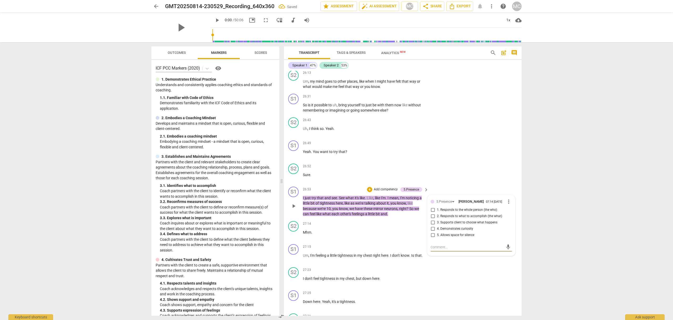
click at [384, 192] on p "Add competency" at bounding box center [385, 189] width 25 height 5
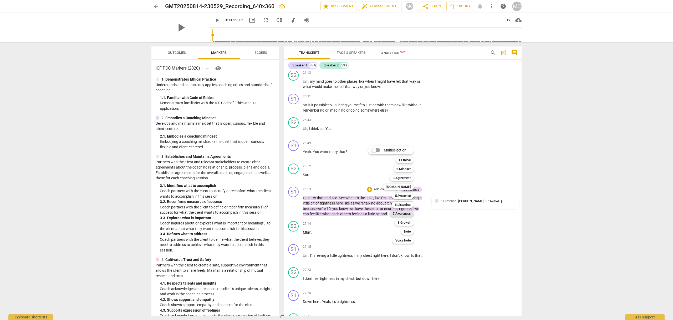
click at [403, 213] on b "7.Awareness" at bounding box center [402, 214] width 18 height 6
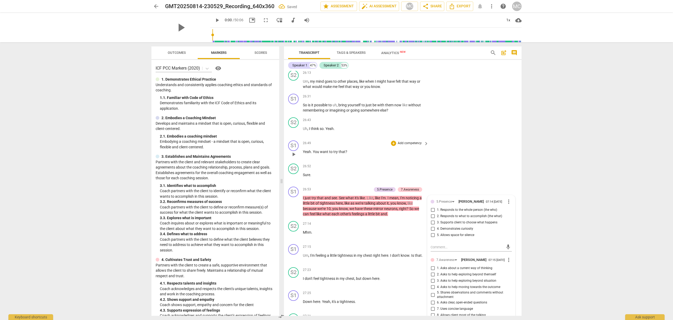
click at [482, 162] on div "S1 play_arrow pause 26:49 + Add competency keyboard_arrow_right Yeah . You want…" at bounding box center [403, 150] width 238 height 23
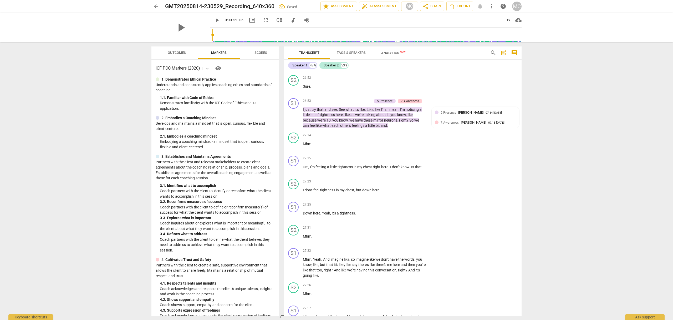
scroll to position [3606, 0]
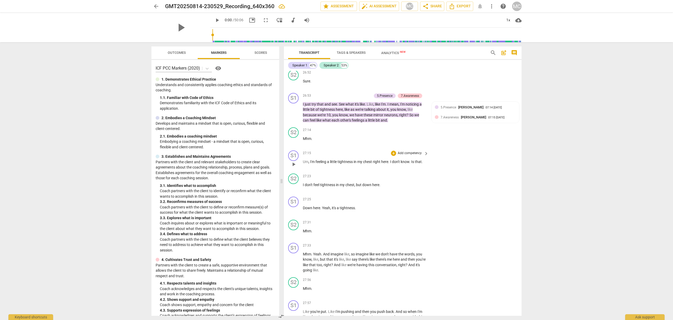
click at [412, 156] on p "Add competency" at bounding box center [409, 153] width 25 height 5
click at [430, 159] on b "5.Presence" at bounding box center [427, 160] width 16 height 6
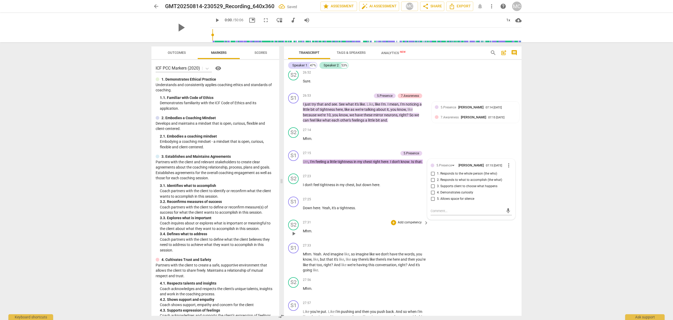
click at [412, 225] on p "Add competency" at bounding box center [409, 223] width 25 height 5
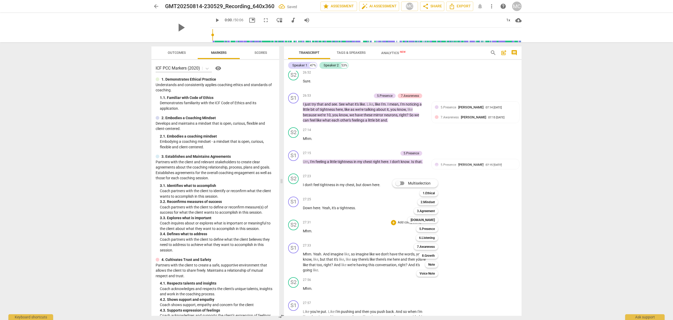
click at [497, 216] on div at bounding box center [336, 160] width 673 height 320
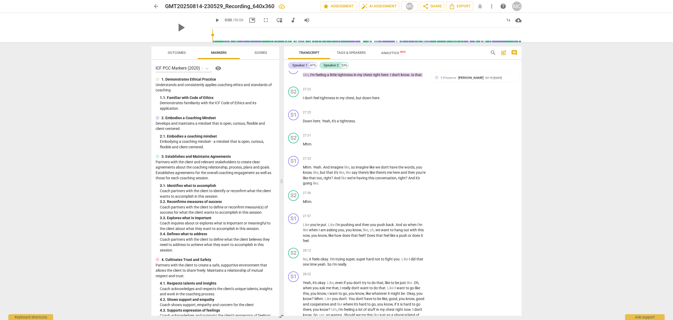
scroll to position [3697, 0]
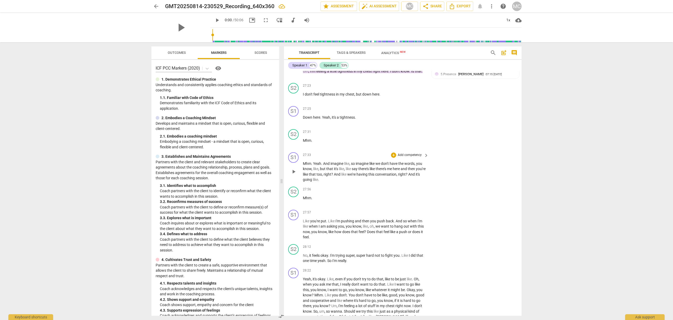
click at [406, 158] on p "Add competency" at bounding box center [409, 155] width 25 height 5
click at [425, 161] on b "5.Presence" at bounding box center [427, 162] width 16 height 6
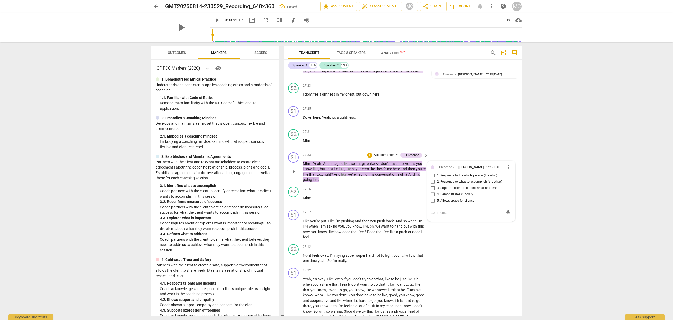
click at [386, 158] on p "Add competency" at bounding box center [385, 155] width 25 height 5
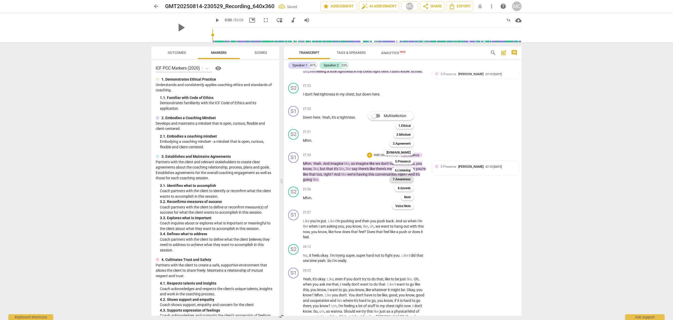
click at [407, 179] on b "7.Awareness" at bounding box center [402, 179] width 18 height 6
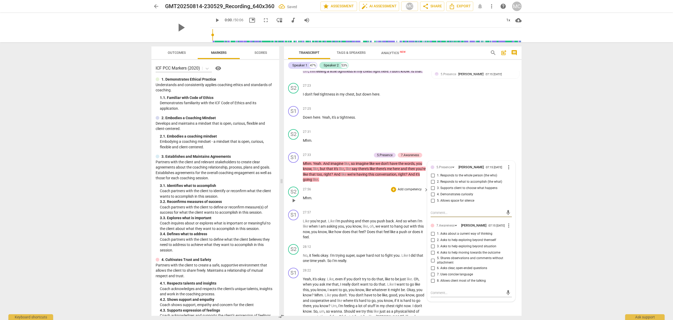
click at [399, 206] on div "27:56 + Add competency keyboard_arrow_right Mhm ." at bounding box center [366, 196] width 126 height 19
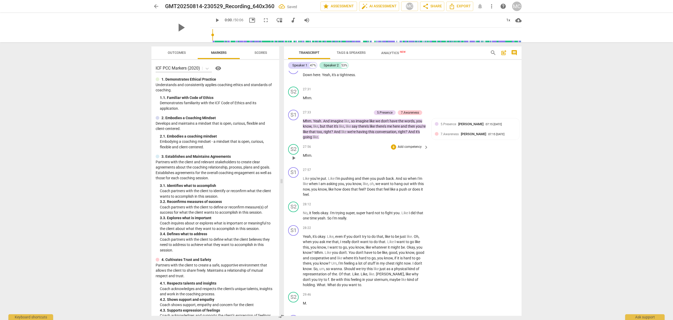
scroll to position [3740, 0]
click at [411, 172] on p "Add competency" at bounding box center [409, 170] width 25 height 5
click at [431, 175] on b "5.Presence" at bounding box center [427, 176] width 16 height 6
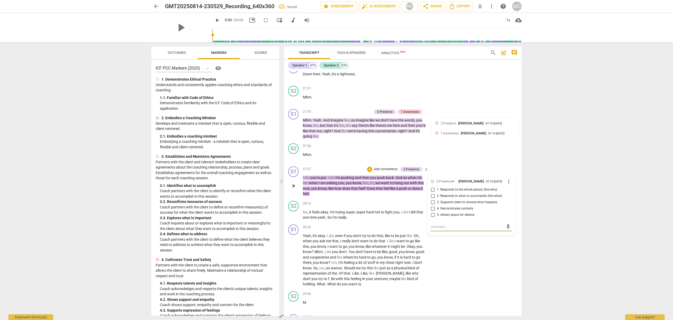
click at [382, 172] on div "+ Add competency" at bounding box center [382, 169] width 31 height 5
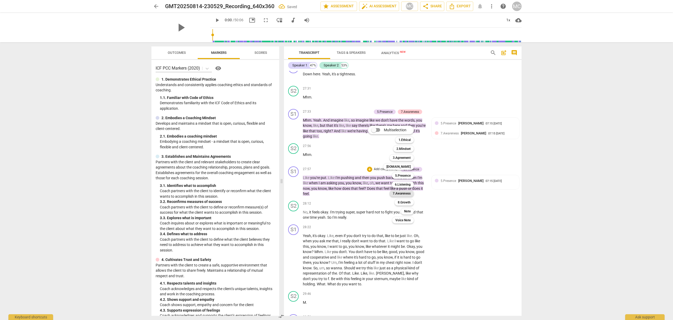
click at [408, 195] on b "7.Awareness" at bounding box center [402, 194] width 18 height 6
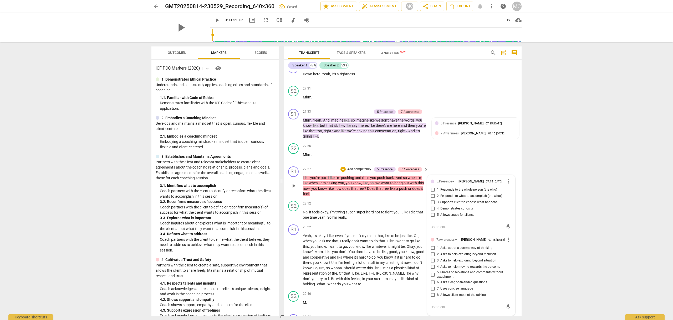
click at [496, 254] on div "7.Awareness [PERSON_NAME] 07:15 [DATE] more_vert 1. Asks about a current way of…" at bounding box center [471, 269] width 81 height 64
click at [359, 204] on div "S2 play_arrow pause 28:12 + Add competency keyboard_arrow_right No , it feels o…" at bounding box center [403, 211] width 238 height 24
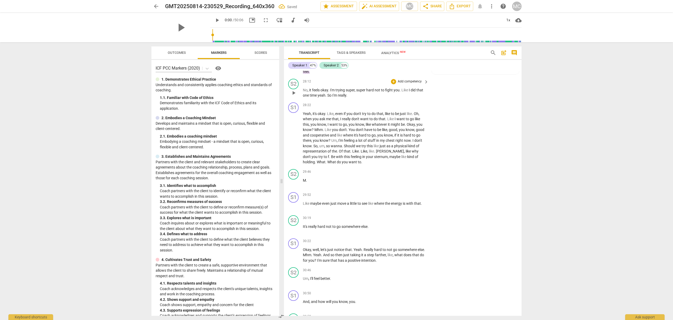
scroll to position [3864, 0]
click at [411, 106] on p "Add competency" at bounding box center [409, 103] width 25 height 5
click at [429, 110] on b "5.Presence" at bounding box center [427, 110] width 16 height 6
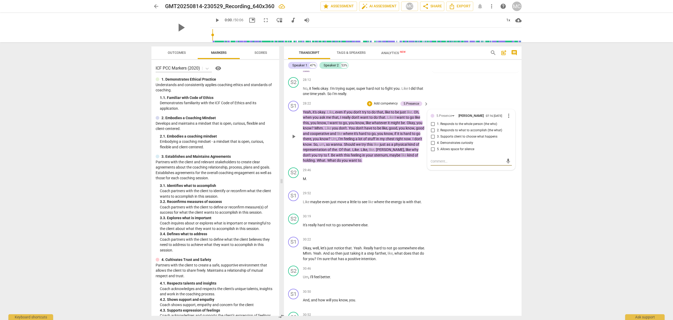
type textarea "S"
click at [506, 167] on span "send" at bounding box center [508, 164] width 6 height 6
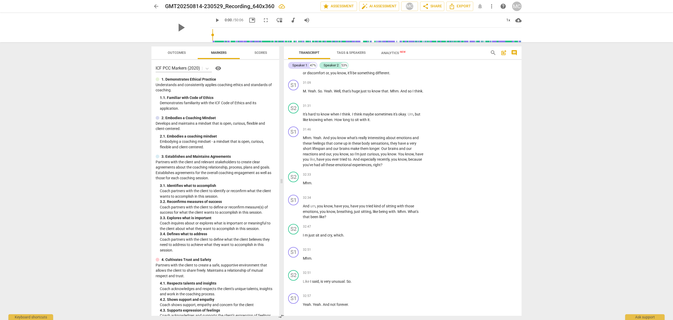
scroll to position [4122, 0]
click at [405, 130] on p "Add competency" at bounding box center [409, 128] width 25 height 5
click at [430, 135] on b "5.Presence" at bounding box center [427, 134] width 16 height 6
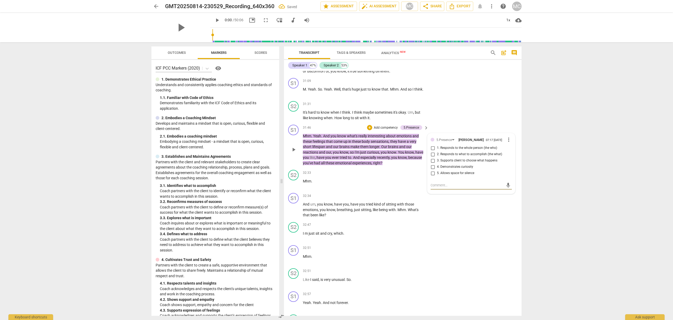
click at [380, 130] on p "Add competency" at bounding box center [385, 128] width 25 height 5
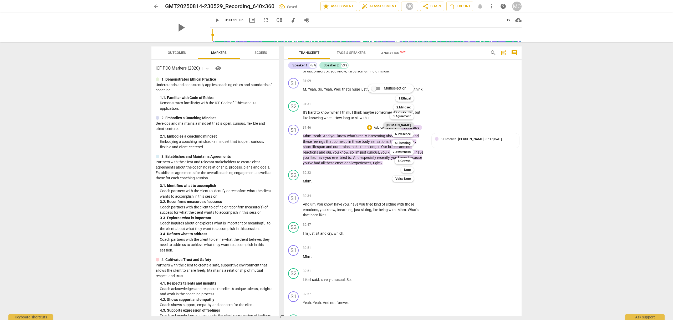
click at [404, 124] on b "[DOMAIN_NAME]" at bounding box center [398, 125] width 24 height 6
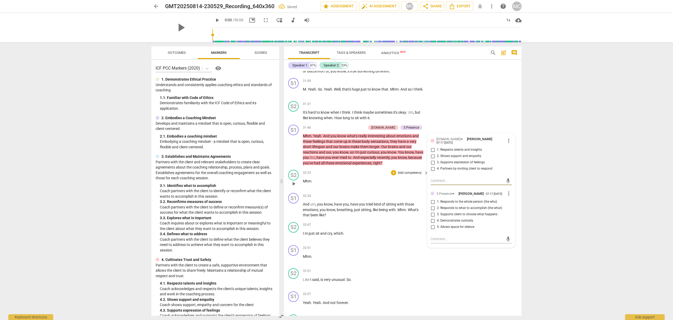
click at [341, 189] on div "32:33 + Add competency keyboard_arrow_right Mhm ." at bounding box center [366, 179] width 126 height 19
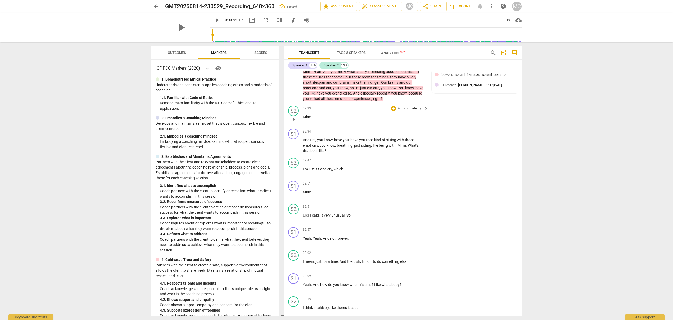
scroll to position [4188, 0]
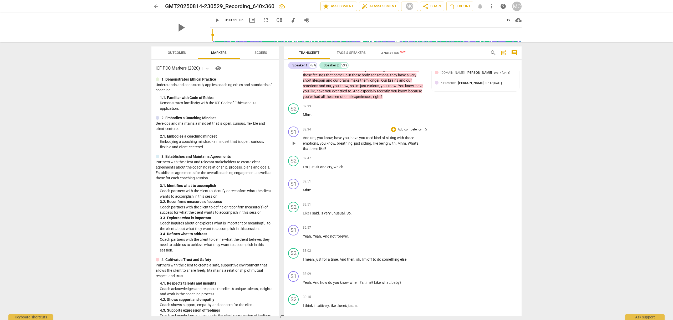
click at [401, 132] on p "Add competency" at bounding box center [409, 130] width 25 height 5
click at [424, 136] on b "5.Presence" at bounding box center [427, 136] width 16 height 6
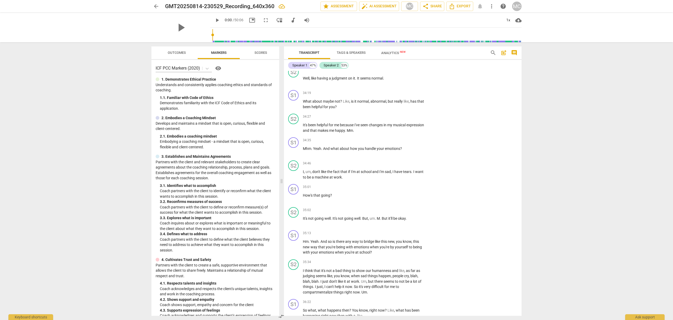
scroll to position [4562, 0]
click at [405, 95] on p "Add competency" at bounding box center [409, 93] width 25 height 5
click at [422, 99] on b "5.Presence" at bounding box center [427, 99] width 16 height 6
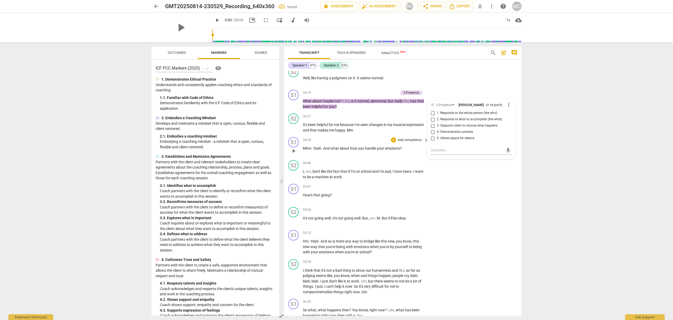
click at [411, 143] on p "Add competency" at bounding box center [409, 140] width 25 height 5
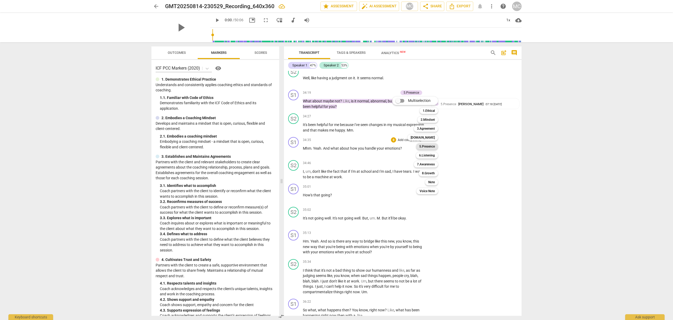
click at [429, 147] on b "5.Presence" at bounding box center [427, 147] width 16 height 6
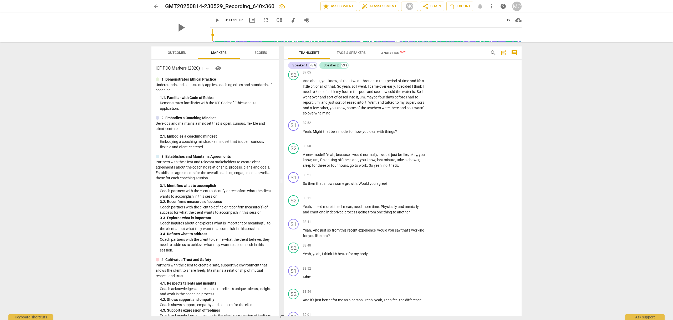
scroll to position [4874, 0]
click at [414, 125] on p "Add competency" at bounding box center [409, 123] width 25 height 5
click at [426, 145] on b "7.Awareness" at bounding box center [426, 147] width 18 height 6
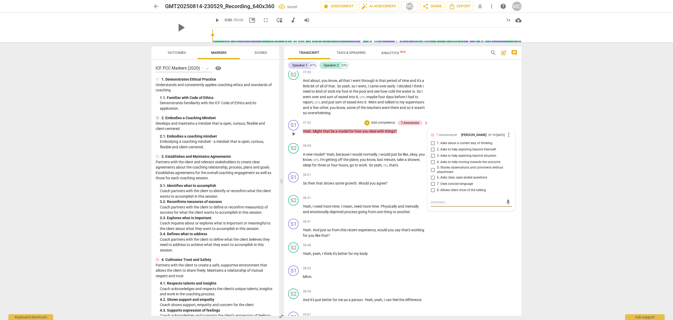
click at [386, 125] on p "Add competency" at bounding box center [383, 123] width 25 height 5
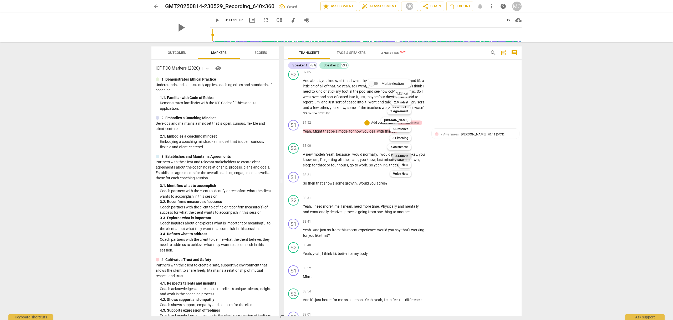
click at [405, 156] on b "8.Growth" at bounding box center [401, 156] width 13 height 6
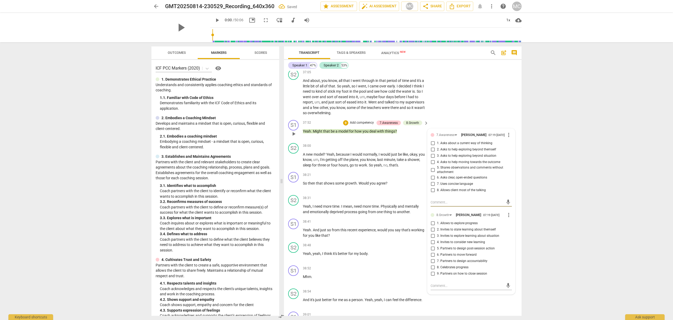
click at [359, 125] on p "Add competency" at bounding box center [361, 123] width 25 height 5
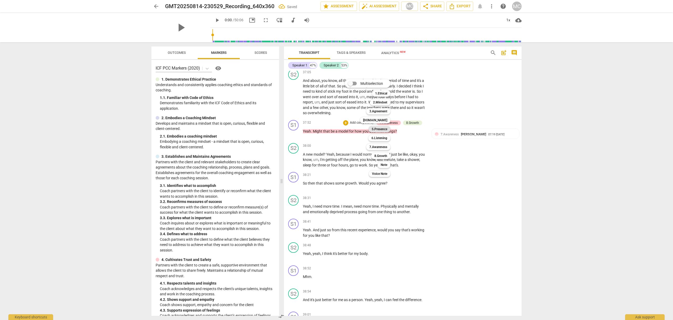
click at [381, 127] on b "5.Presence" at bounding box center [380, 129] width 16 height 6
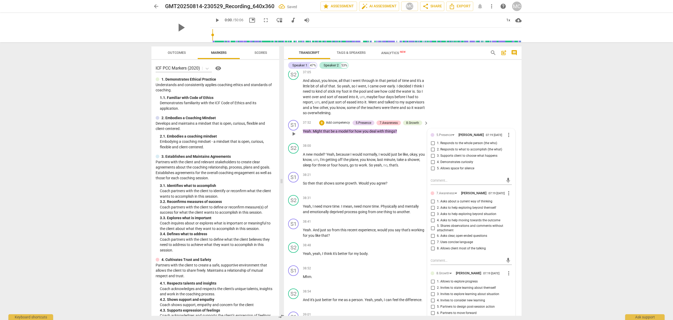
click at [362, 141] on div "S1 play_arrow pause 37:52 + Add competency 5.Presence 7.Awareness 8.Growth keyb…" at bounding box center [403, 129] width 238 height 23
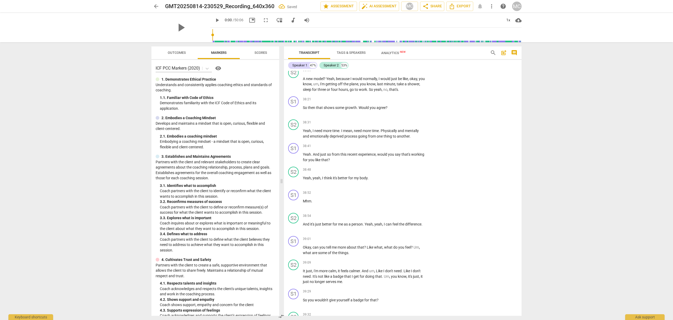
scroll to position [4950, 0]
click at [400, 148] on p "Add competency" at bounding box center [409, 145] width 25 height 5
click at [423, 168] on b "7.Awareness" at bounding box center [426, 169] width 18 height 6
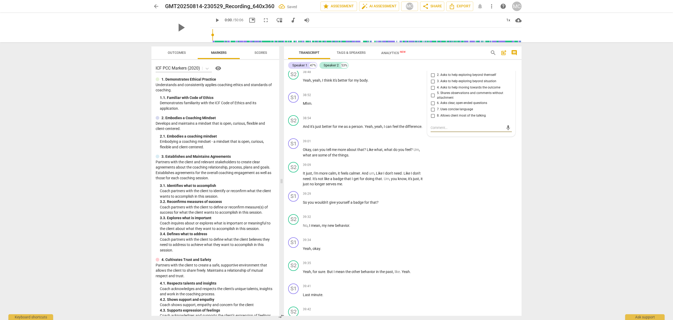
scroll to position [5056, 0]
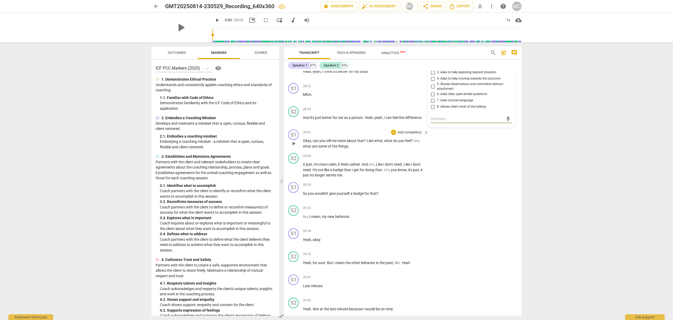
click at [405, 135] on p "Add competency" at bounding box center [409, 132] width 25 height 5
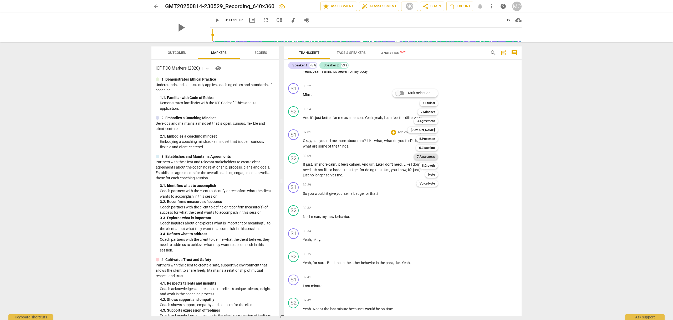
click at [430, 157] on b "7.Awareness" at bounding box center [426, 157] width 18 height 6
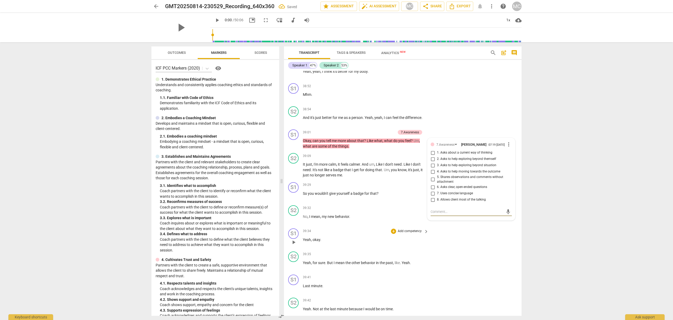
click at [476, 249] on div "S1 play_arrow pause 39:34 + Add competency keyboard_arrow_right Yeah , okay ." at bounding box center [403, 238] width 238 height 23
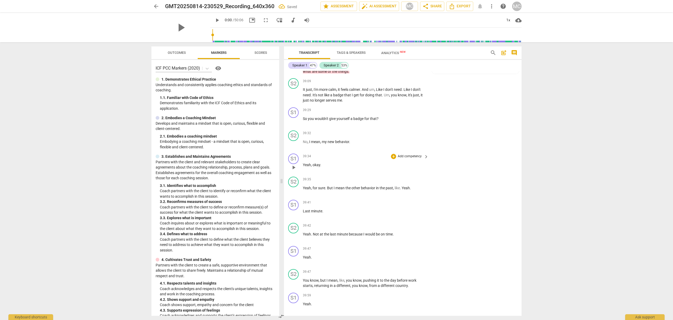
scroll to position [5132, 0]
click at [410, 112] on p "Add competency" at bounding box center [409, 109] width 25 height 5
click at [428, 88] on b "2.Mindset" at bounding box center [428, 89] width 14 height 6
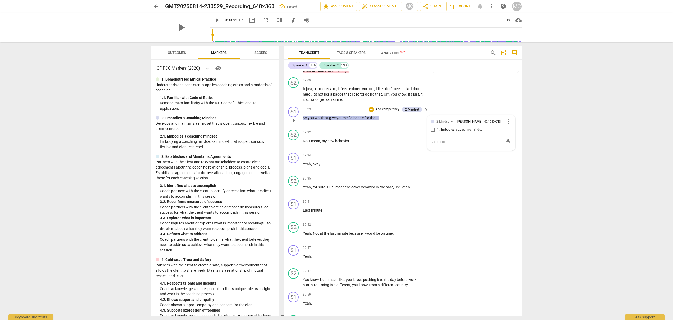
click at [385, 112] on p "Add competency" at bounding box center [387, 109] width 25 height 5
click at [406, 133] on b "7.Awareness" at bounding box center [404, 134] width 18 height 6
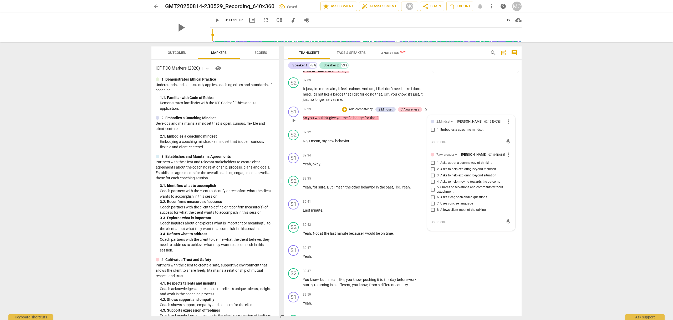
click at [359, 112] on p "Add competency" at bounding box center [360, 109] width 25 height 5
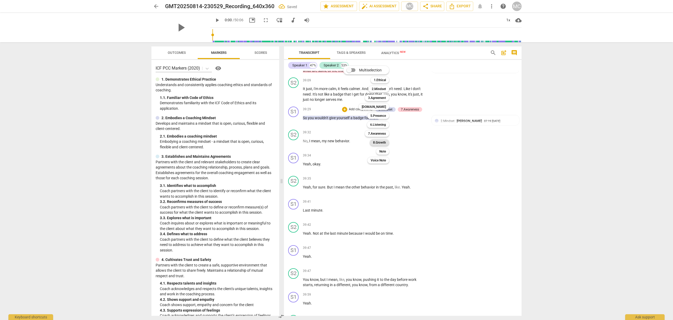
click at [382, 141] on b "8.Growth" at bounding box center [379, 143] width 13 height 6
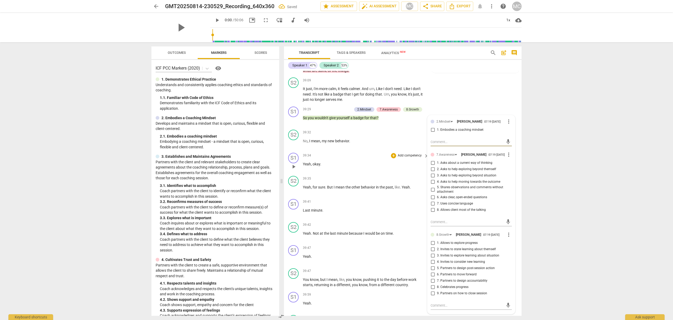
click at [382, 159] on div "39:34 + Add competency keyboard_arrow_right" at bounding box center [366, 156] width 126 height 6
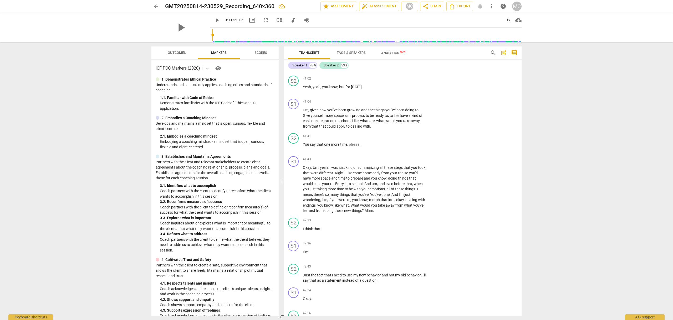
scroll to position [5529, 0]
click at [402, 162] on p "Add competency" at bounding box center [409, 159] width 25 height 5
click at [435, 181] on b "7.Awareness" at bounding box center [426, 183] width 18 height 6
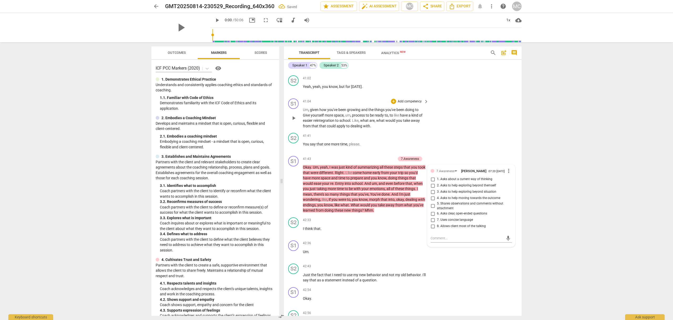
click at [471, 129] on div "S1 play_arrow pause 41:04 + Add competency keyboard_arrow_right Um , given how …" at bounding box center [403, 113] width 238 height 34
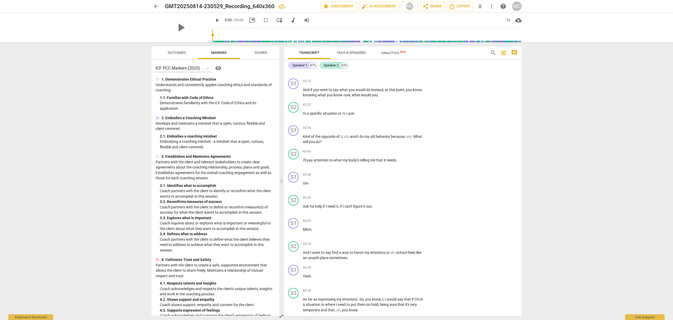
scroll to position [5833, 0]
click at [411, 82] on p "Add competency" at bounding box center [409, 79] width 25 height 5
click at [426, 104] on b "7.Awareness" at bounding box center [426, 104] width 18 height 6
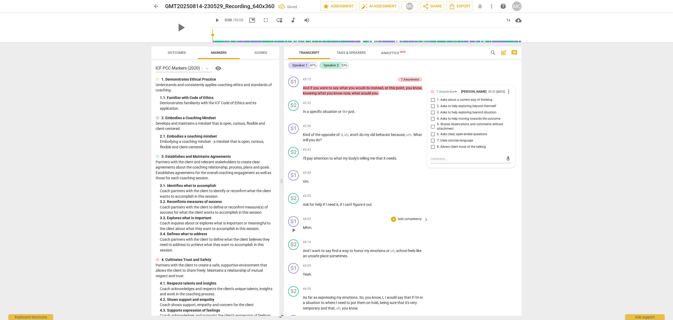
click at [481, 223] on div "S1 play_arrow pause 44:03 + Add competency keyboard_arrow_right Mhm ." at bounding box center [403, 226] width 238 height 23
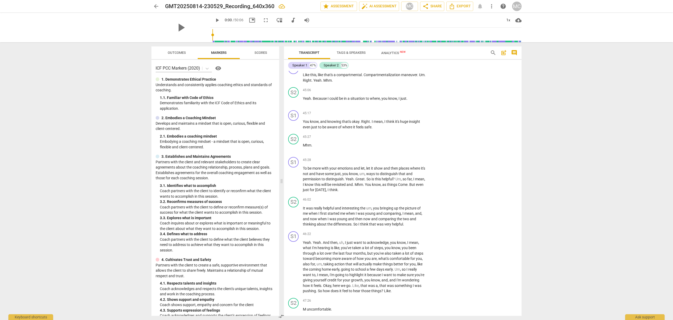
scroll to position [6085, 0]
click at [405, 162] on p "Add competency" at bounding box center [409, 159] width 25 height 5
click at [427, 165] on b "5.Presence" at bounding box center [427, 166] width 16 height 6
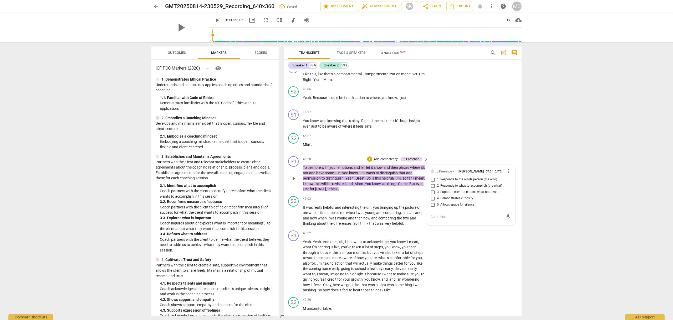
click at [380, 162] on p "Add competency" at bounding box center [385, 159] width 25 height 5
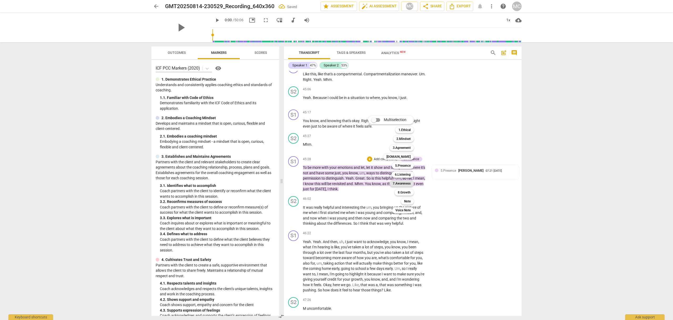
click at [406, 183] on b "7.Awareness" at bounding box center [402, 184] width 18 height 6
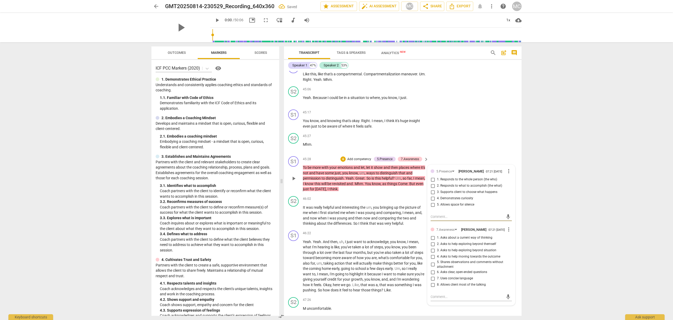
click at [359, 162] on p "Add competency" at bounding box center [359, 159] width 25 height 5
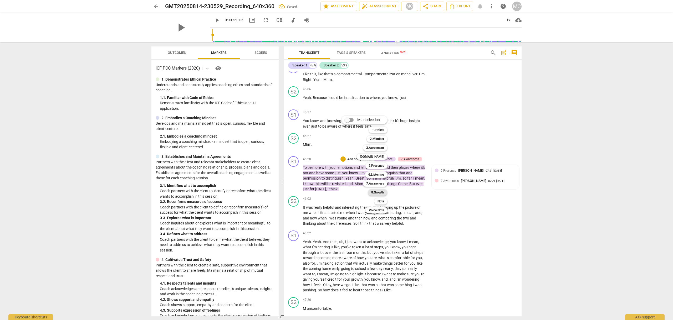
click at [379, 192] on b "8.Growth" at bounding box center [377, 193] width 13 height 6
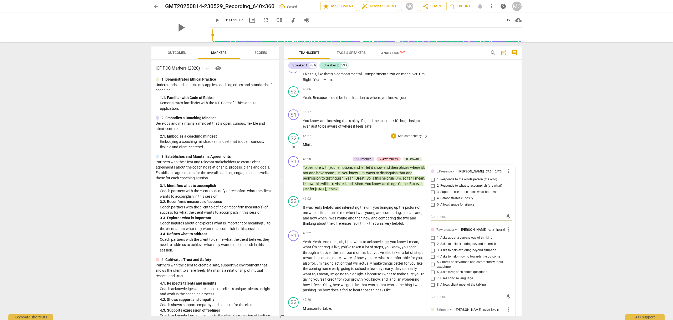
click at [472, 144] on div "S2 play_arrow pause 45:27 + Add competency keyboard_arrow_right Mhm ." at bounding box center [403, 142] width 238 height 23
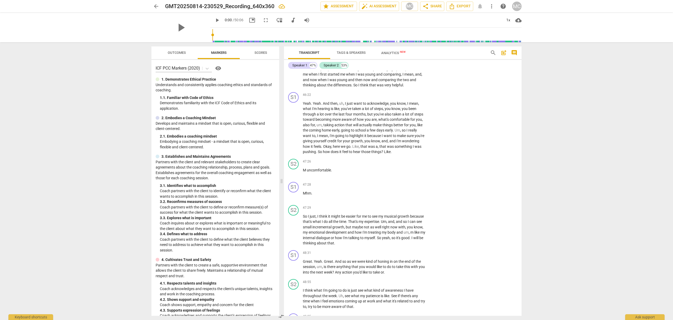
scroll to position [6228, 0]
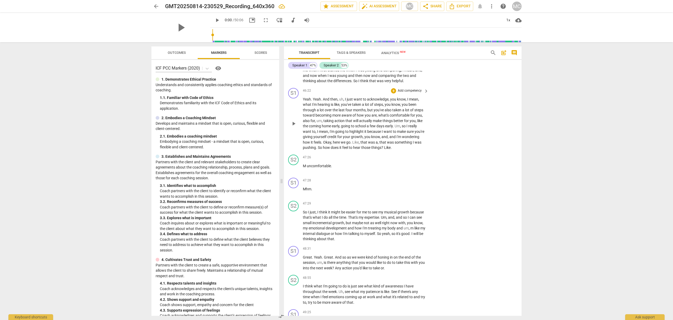
click at [407, 93] on p "Add competency" at bounding box center [409, 91] width 25 height 5
click at [428, 69] on b "2.Mindset" at bounding box center [428, 70] width 14 height 6
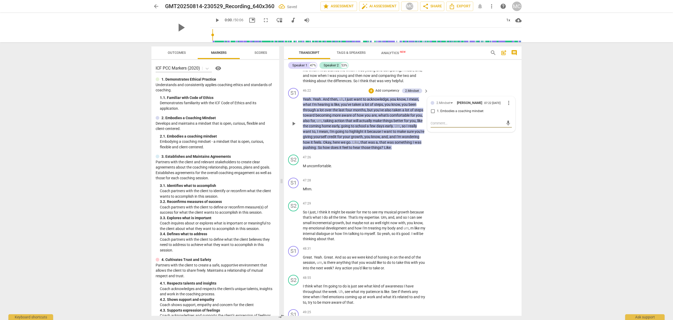
click at [389, 93] on p "Add competency" at bounding box center [387, 91] width 25 height 5
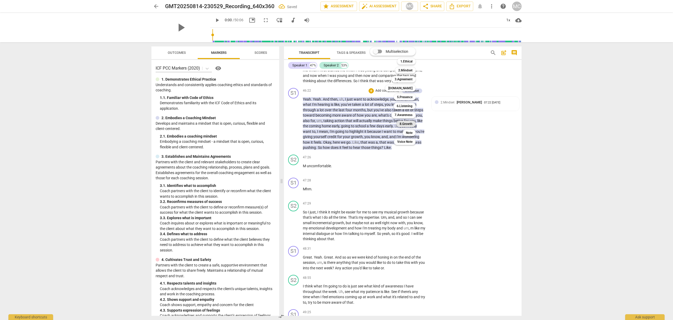
click at [413, 124] on div "8.Growth" at bounding box center [405, 124] width 19 height 6
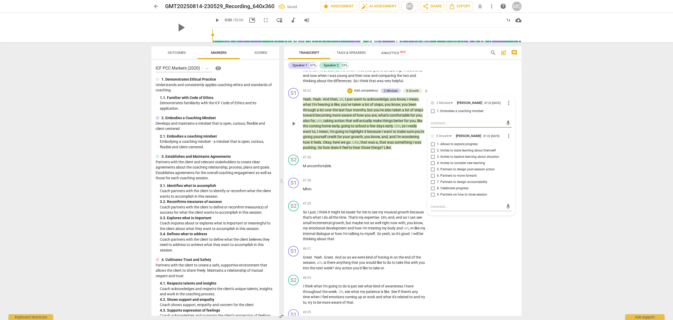
click at [360, 93] on p "Add competency" at bounding box center [366, 91] width 25 height 5
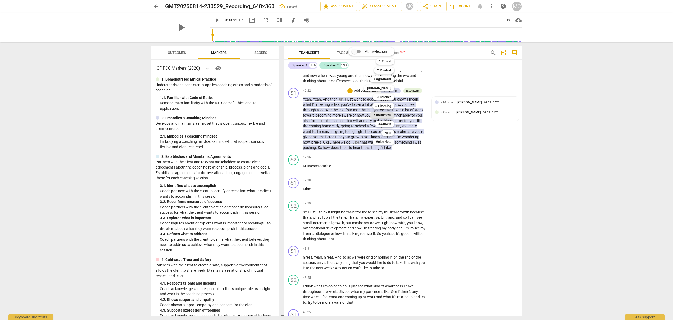
click at [385, 114] on b "7.Awareness" at bounding box center [382, 115] width 18 height 6
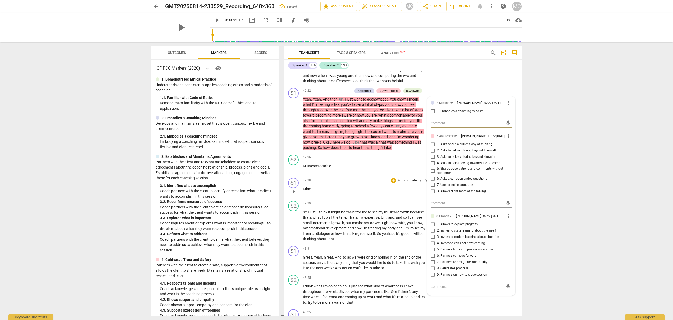
click at [342, 183] on div "S1 play_arrow pause 47:28 + Add competency keyboard_arrow_right Mhm ." at bounding box center [403, 187] width 238 height 23
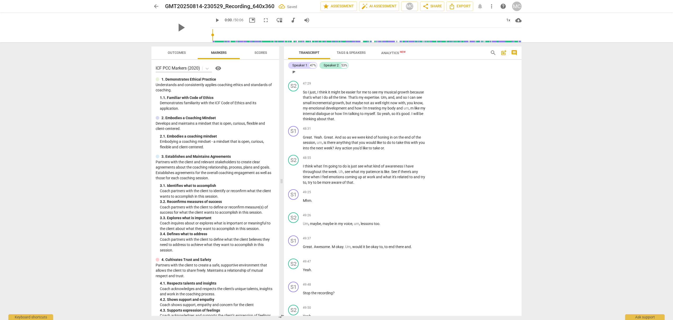
scroll to position [6359, 0]
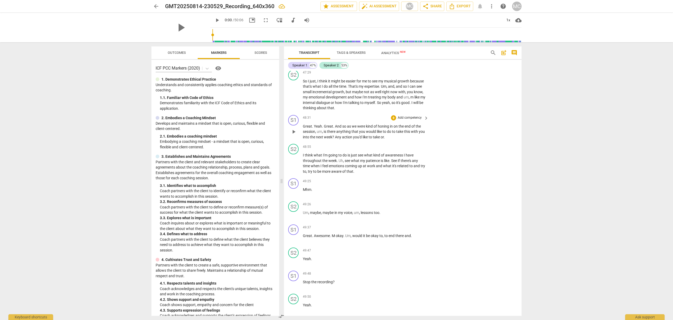
click at [402, 120] on p "Add competency" at bounding box center [409, 118] width 25 height 5
click at [423, 109] on b "3.Agreement" at bounding box center [426, 107] width 18 height 6
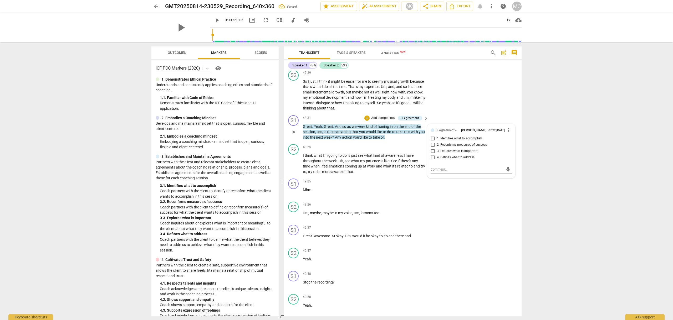
click at [378, 121] on p "Add competency" at bounding box center [383, 118] width 25 height 5
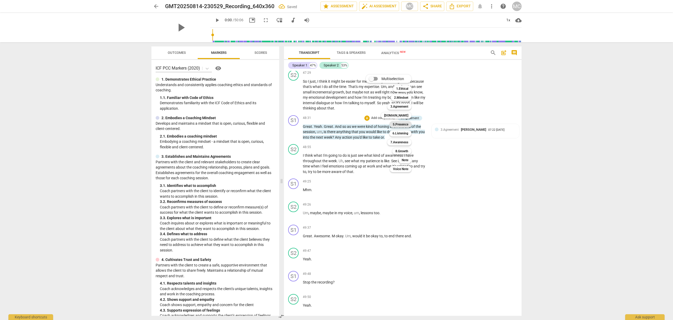
click at [407, 124] on b "5.Presence" at bounding box center [401, 124] width 16 height 6
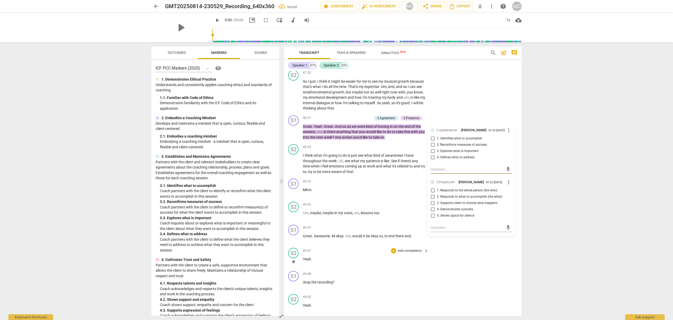
click at [473, 269] on div "S2 play_arrow pause 49:47 + Add competency keyboard_arrow_right Yeah ." at bounding box center [403, 257] width 238 height 23
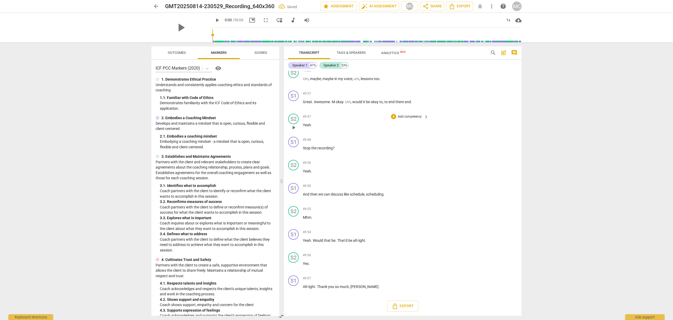
scroll to position [6498, 0]
click at [464, 6] on span "Export" at bounding box center [460, 6] width 22 height 6
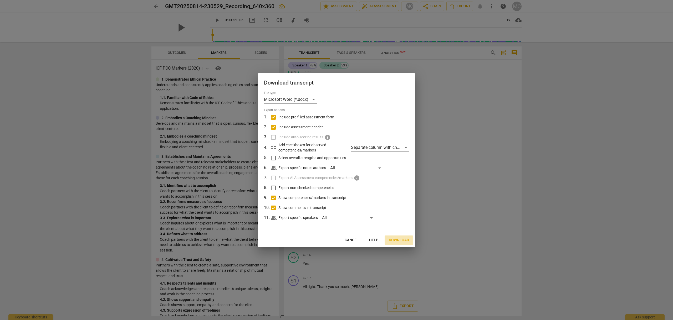
click at [402, 239] on span "Download" at bounding box center [399, 240] width 20 height 5
